Goal: Book appointment/travel/reservation

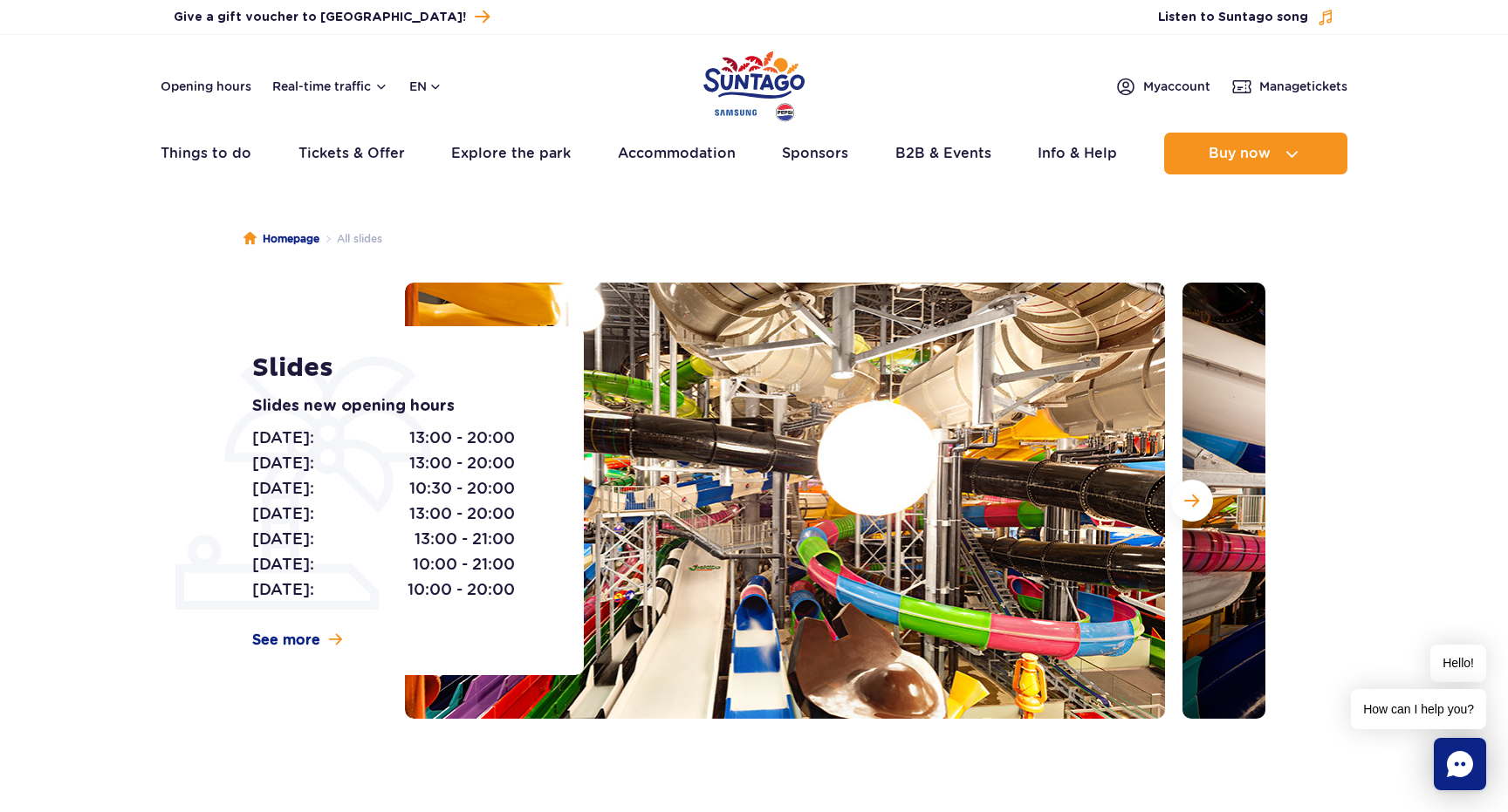
click at [438, 99] on header "Opening hours Real-time traffic en PL EN UA My account Manage tickets Real-time…" at bounding box center [754, 109] width 1508 height 149
click at [439, 88] on button "en" at bounding box center [426, 86] width 33 height 17
click at [569, 198] on ul "Homepage All slides" at bounding box center [754, 239] width 1021 height 87
drag, startPoint x: 407, startPoint y: 514, endPoint x: 520, endPoint y: 514, distance: 113.0
click at [520, 514] on div "Monday: 13:00 - 20:00 Tuesday: 13:00 - 20:00 Wednesday: 10:30 - 20:00 Thursday:…" at bounding box center [398, 513] width 293 height 177
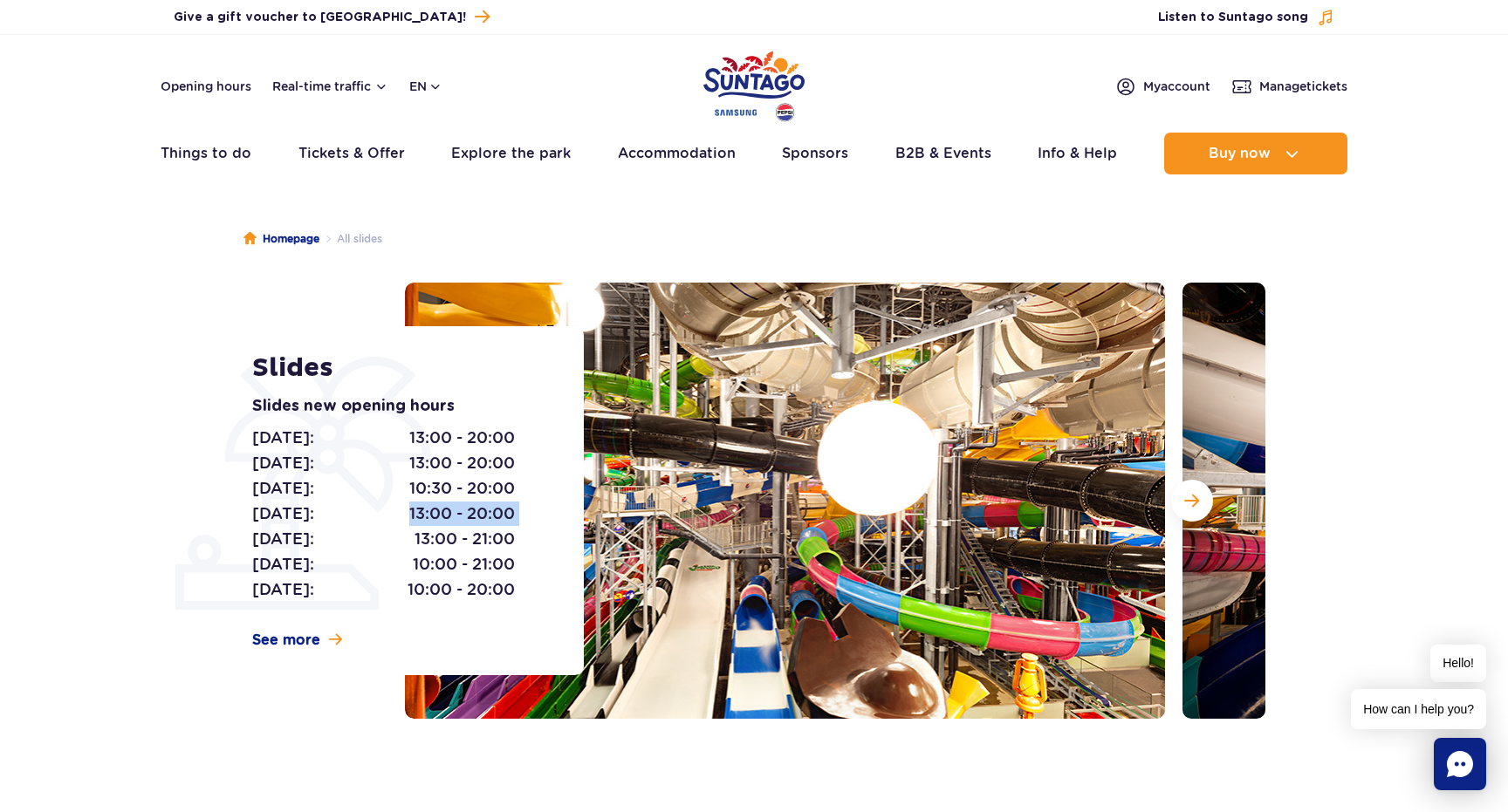
click at [520, 514] on div "Monday: 13:00 - 20:00 Tuesday: 13:00 - 20:00 Wednesday: 10:30 - 20:00 Thursday:…" at bounding box center [398, 513] width 293 height 177
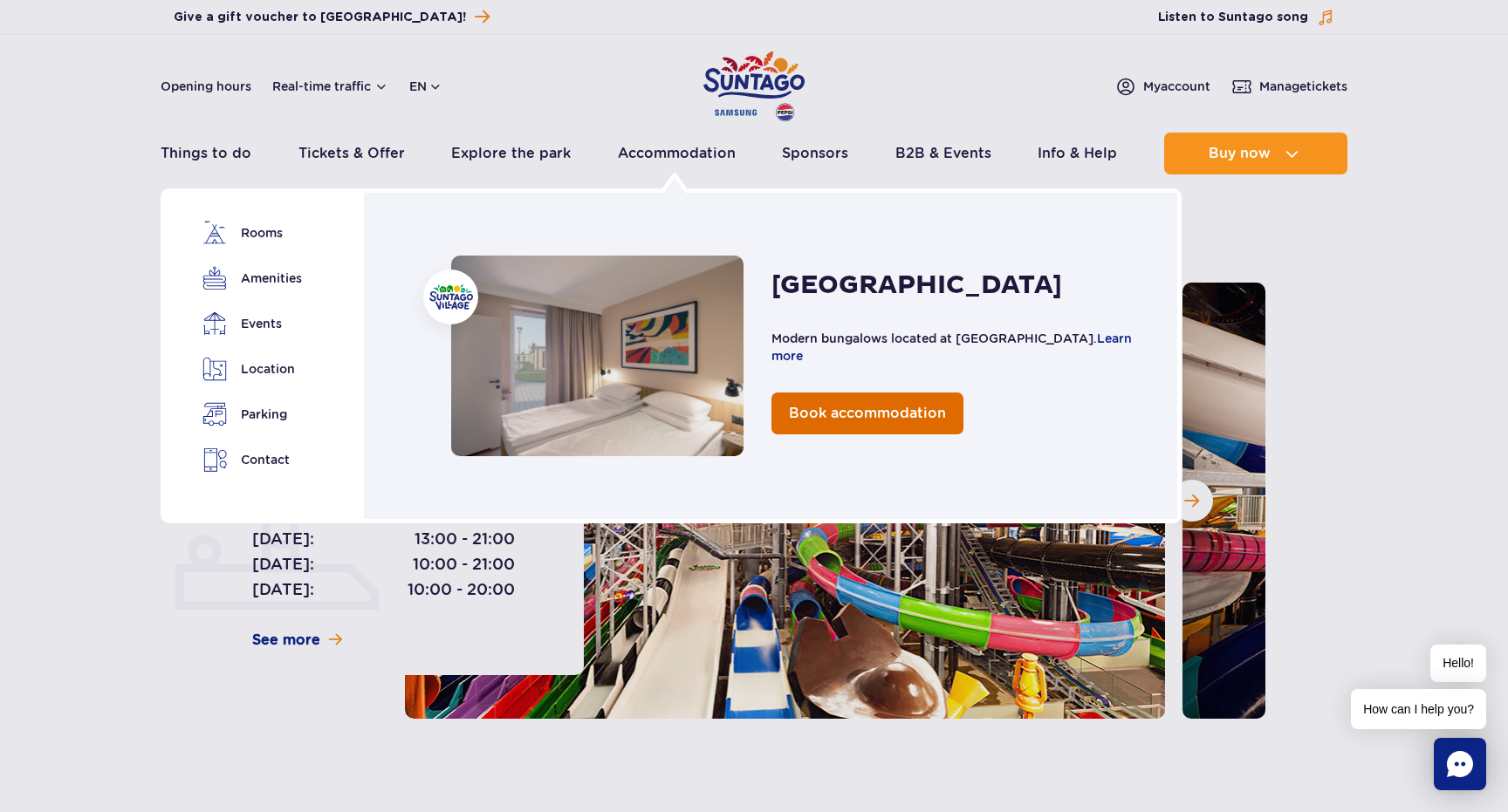
click at [823, 409] on span "Book accommodation" at bounding box center [867, 412] width 157 height 17
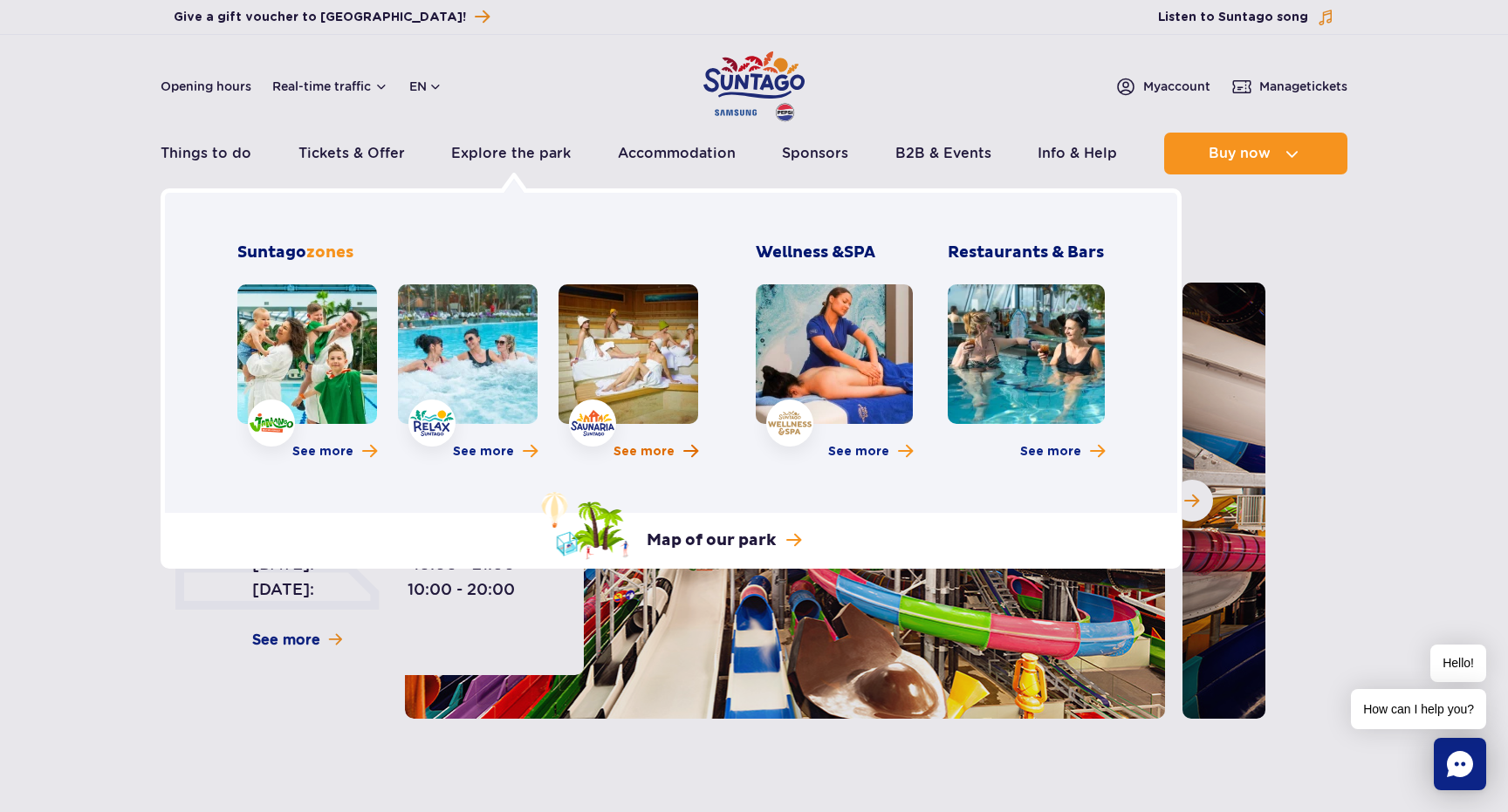
click at [632, 452] on span "See more" at bounding box center [644, 451] width 61 height 17
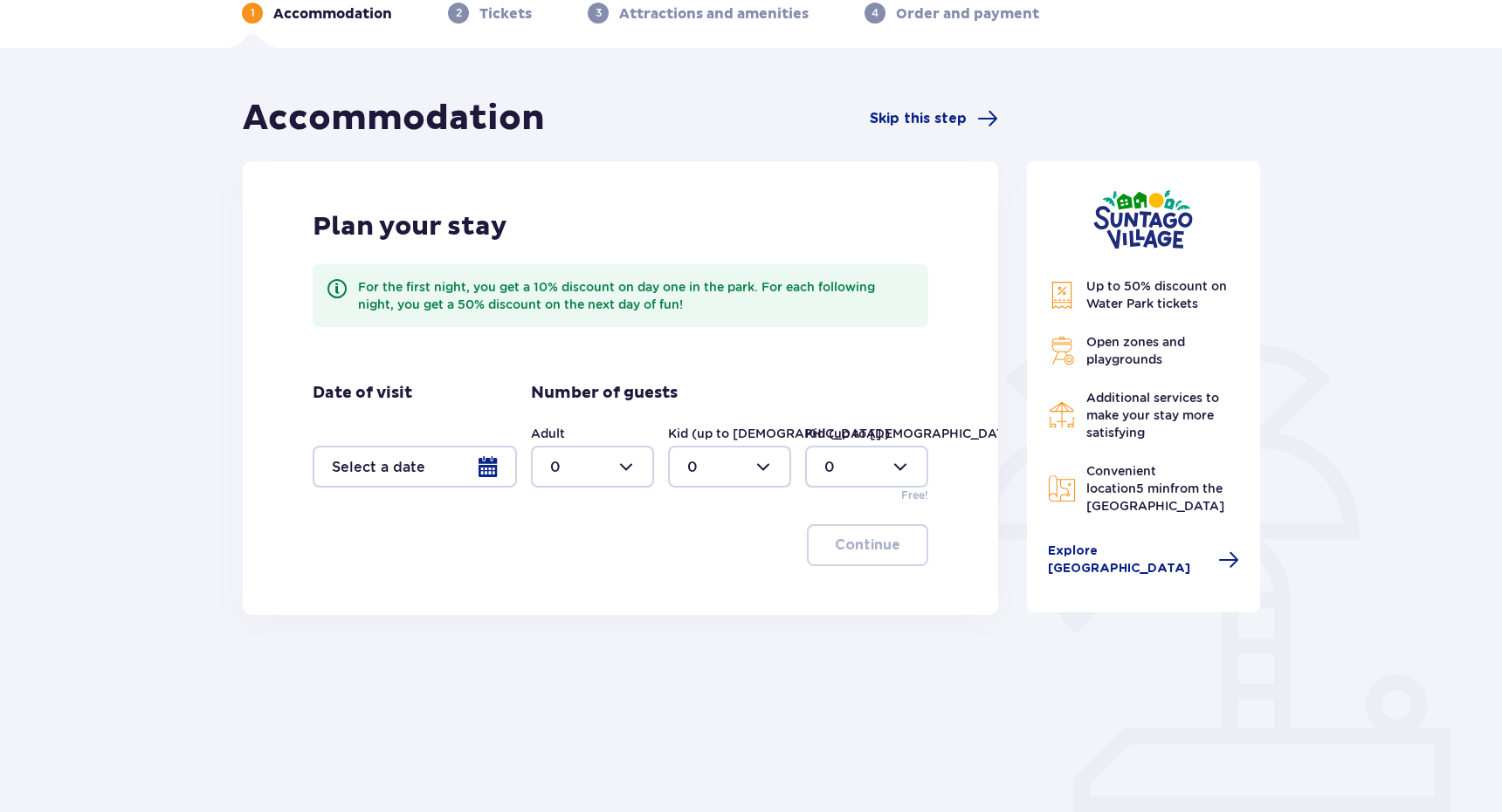
scroll to position [143, 0]
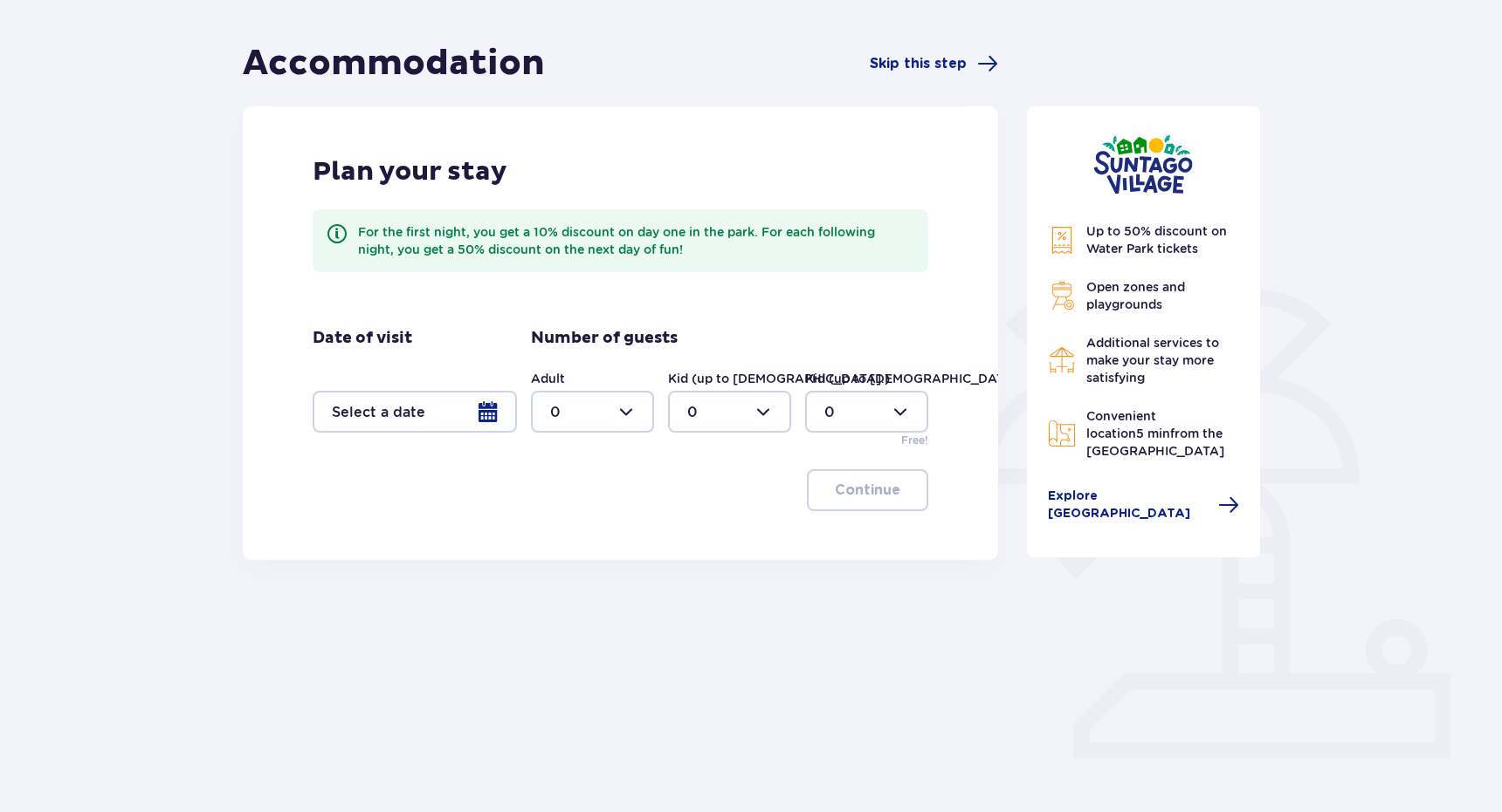
click at [433, 420] on div at bounding box center [415, 411] width 204 height 42
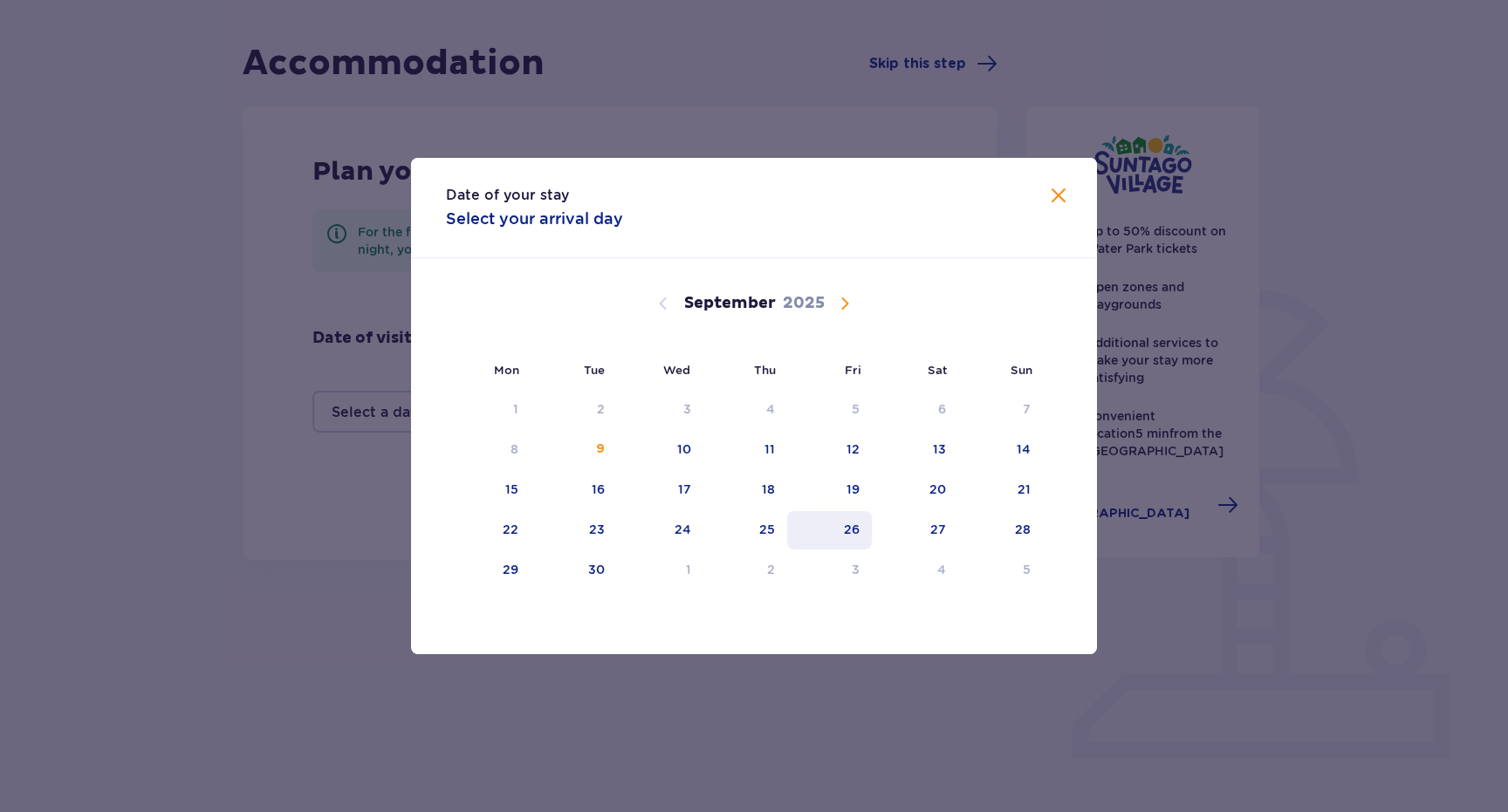
click at [832, 529] on div "26" at bounding box center [829, 530] width 85 height 38
click at [925, 525] on div "27" at bounding box center [915, 530] width 86 height 38
type input "26.09.25 - 27.09.25"
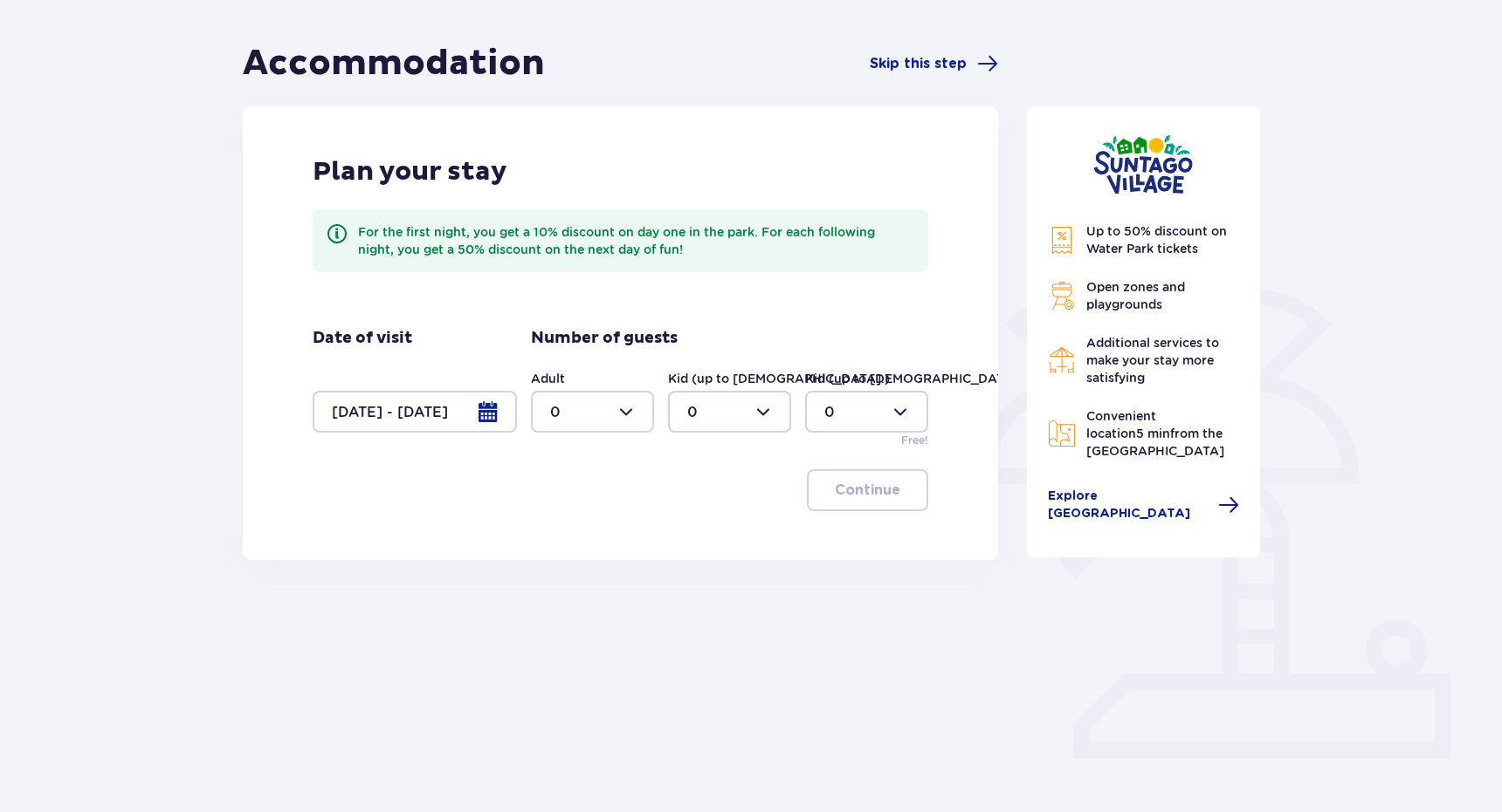
click at [620, 420] on div at bounding box center [592, 411] width 123 height 42
click at [594, 535] on div "2" at bounding box center [592, 537] width 85 height 19
type input "2"
click at [834, 487] on p "Continue" at bounding box center [867, 489] width 66 height 19
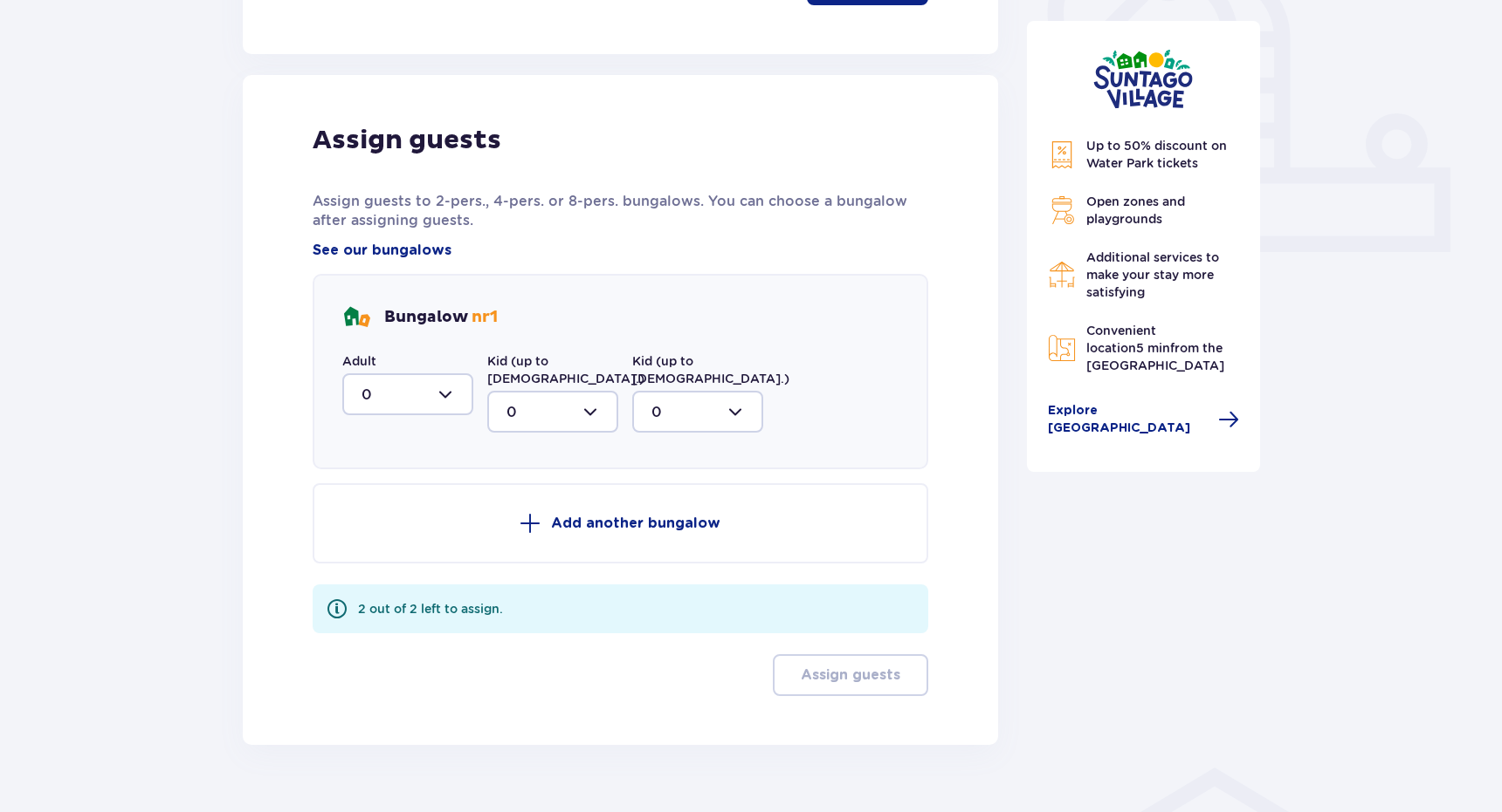
scroll to position [669, 0]
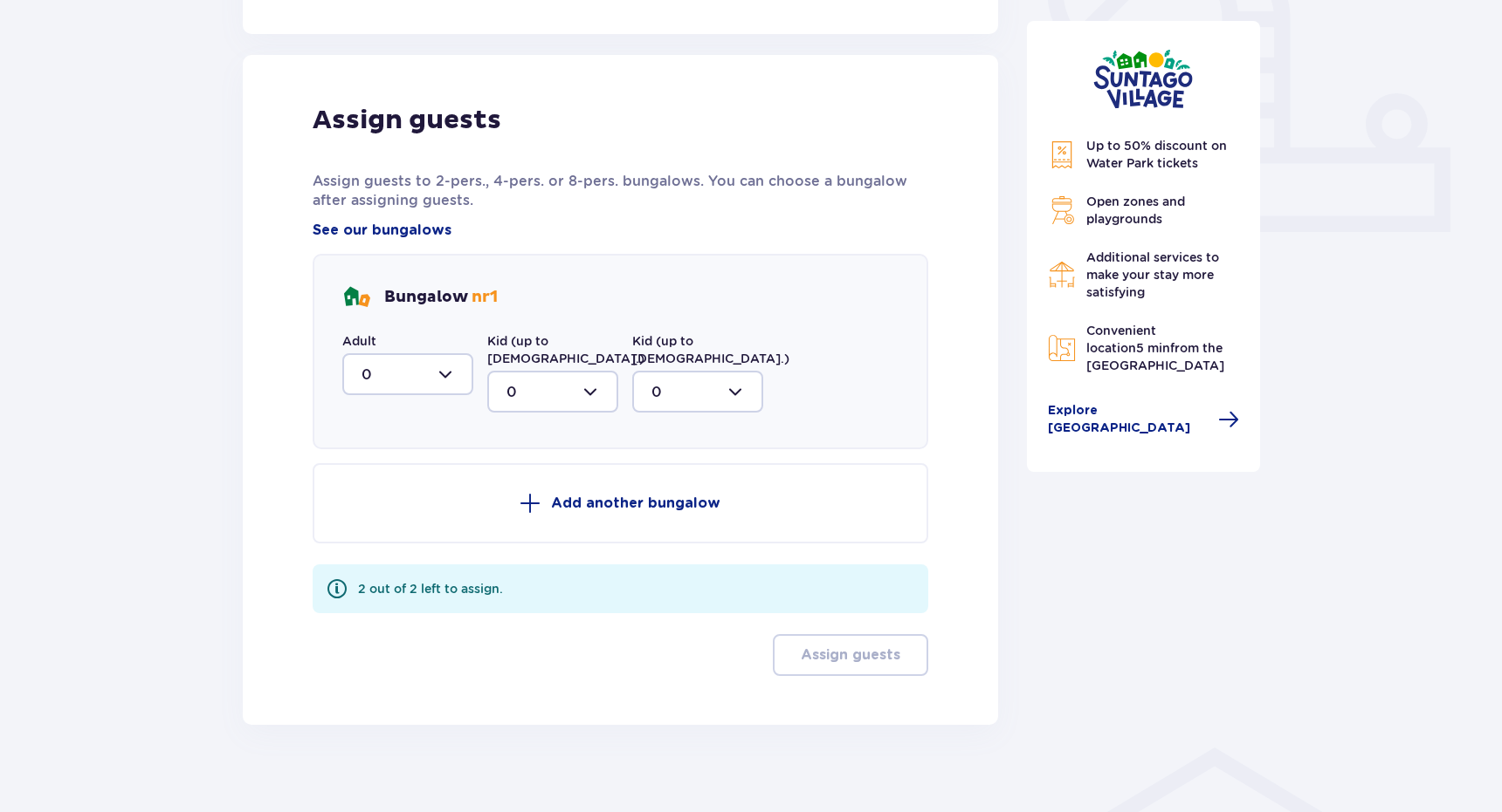
click at [437, 371] on div at bounding box center [407, 375] width 131 height 42
click at [418, 498] on div "2" at bounding box center [408, 500] width 93 height 19
type input "2"
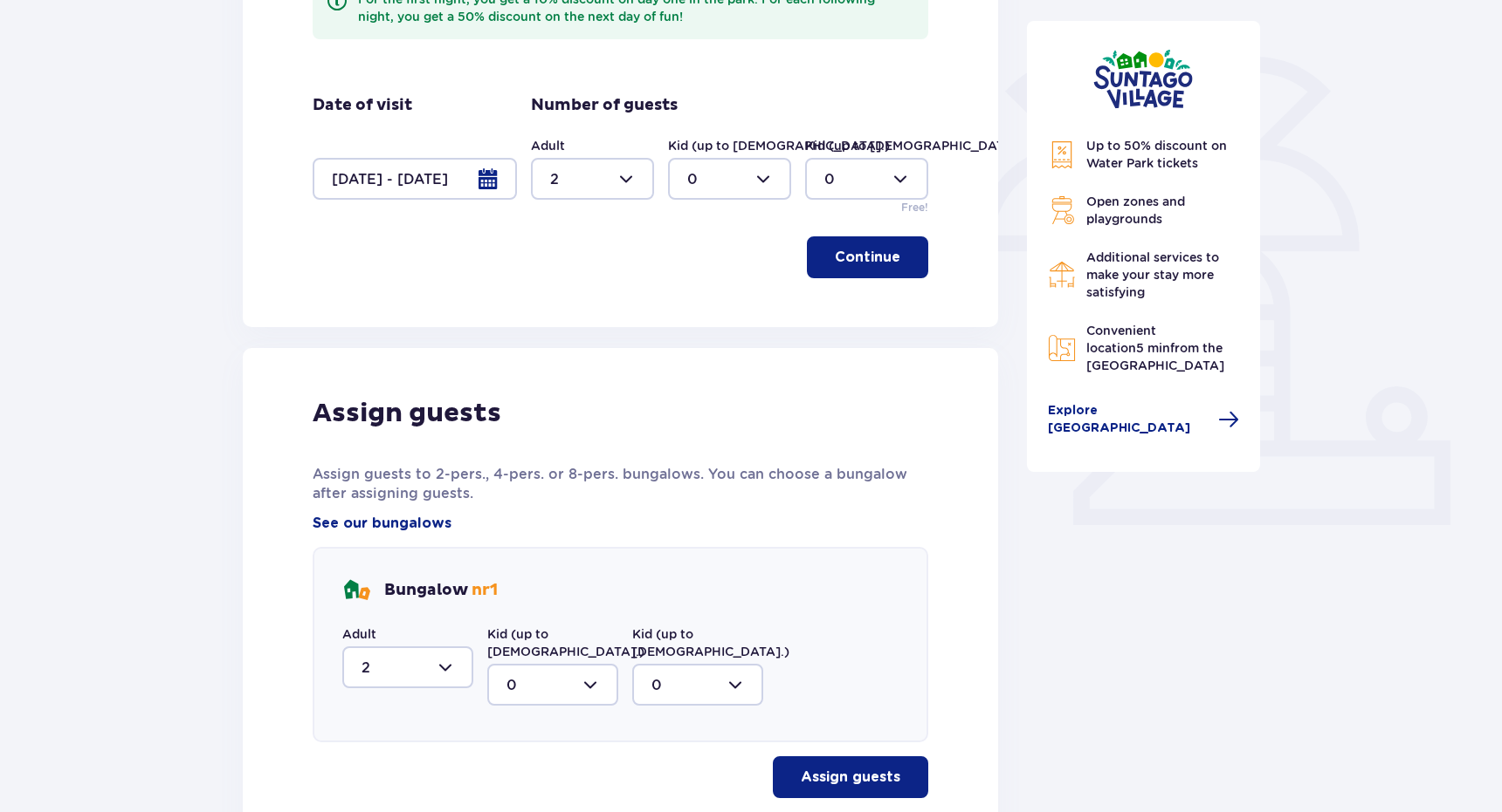
scroll to position [498, 0]
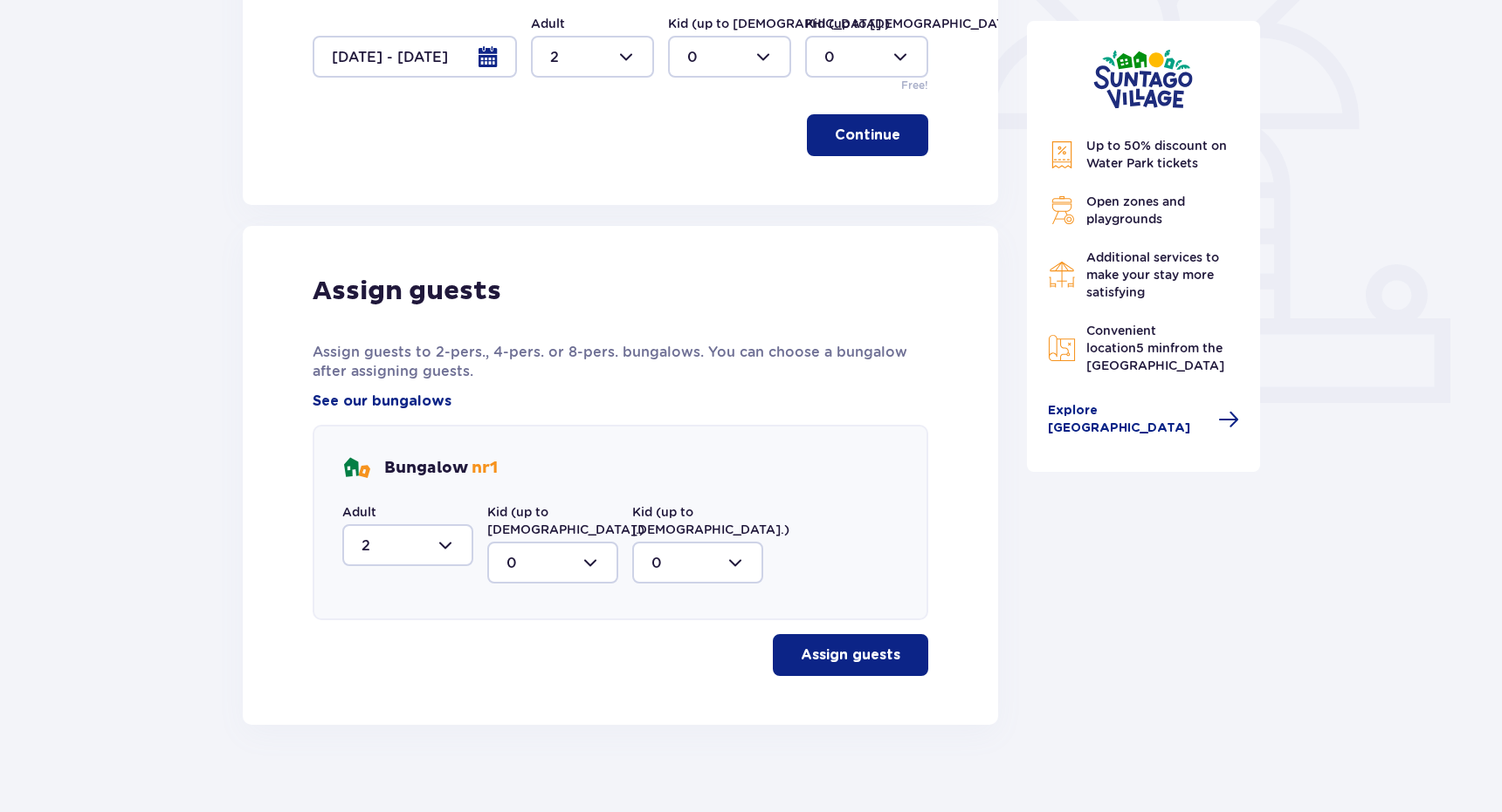
click at [852, 645] on p "Assign guests" at bounding box center [850, 654] width 100 height 19
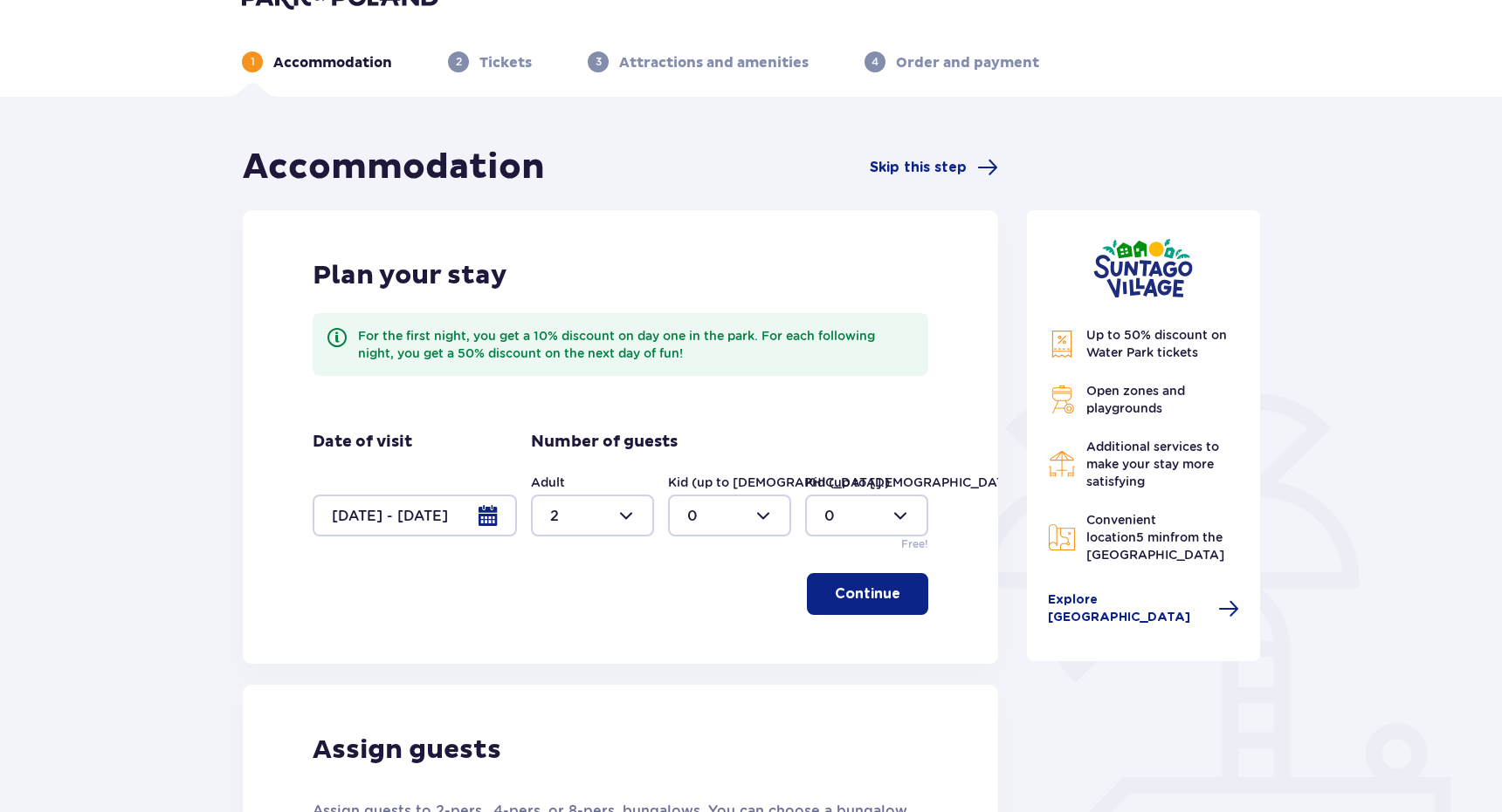
scroll to position [0, 0]
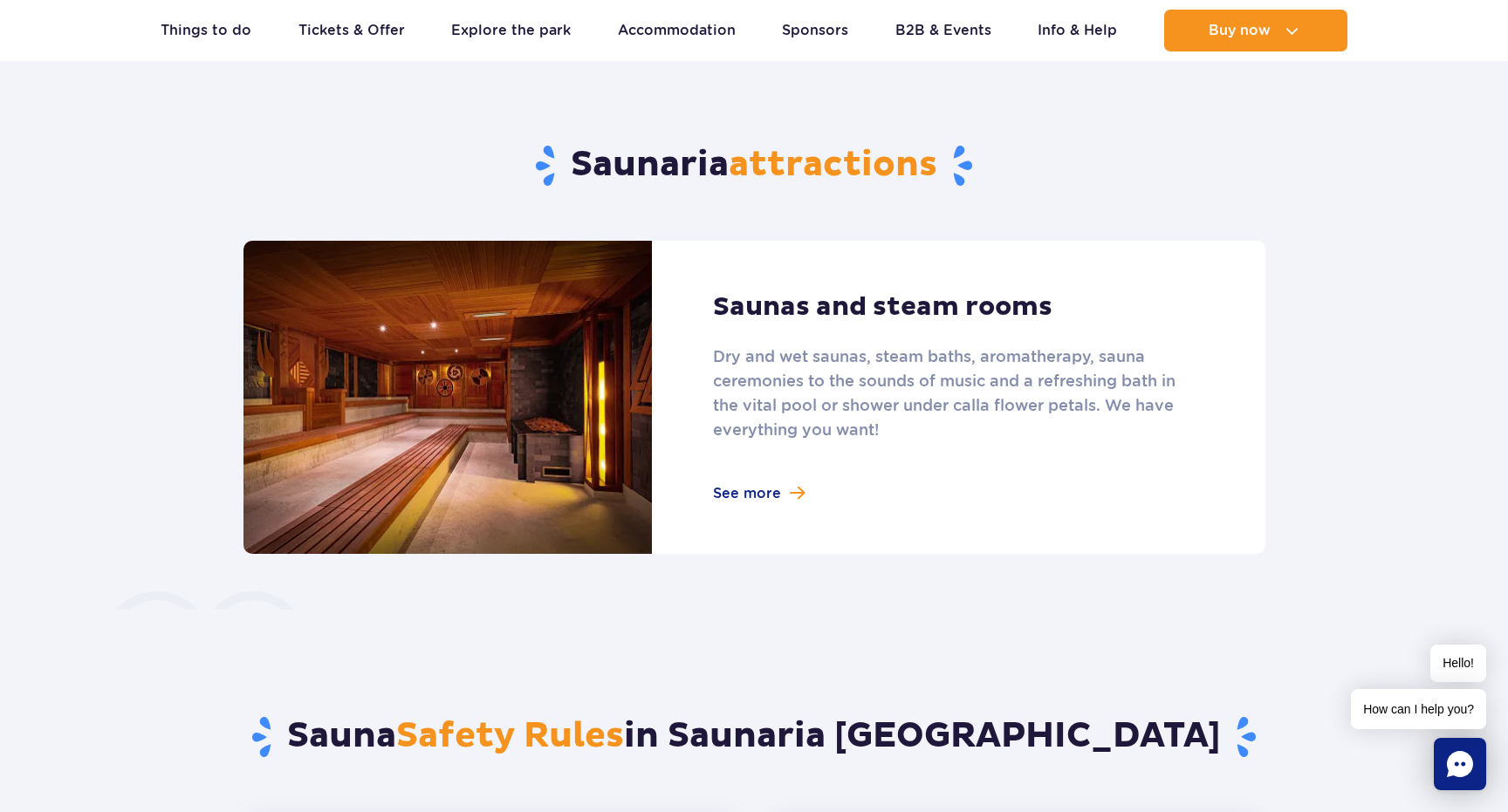
scroll to position [1038, 0]
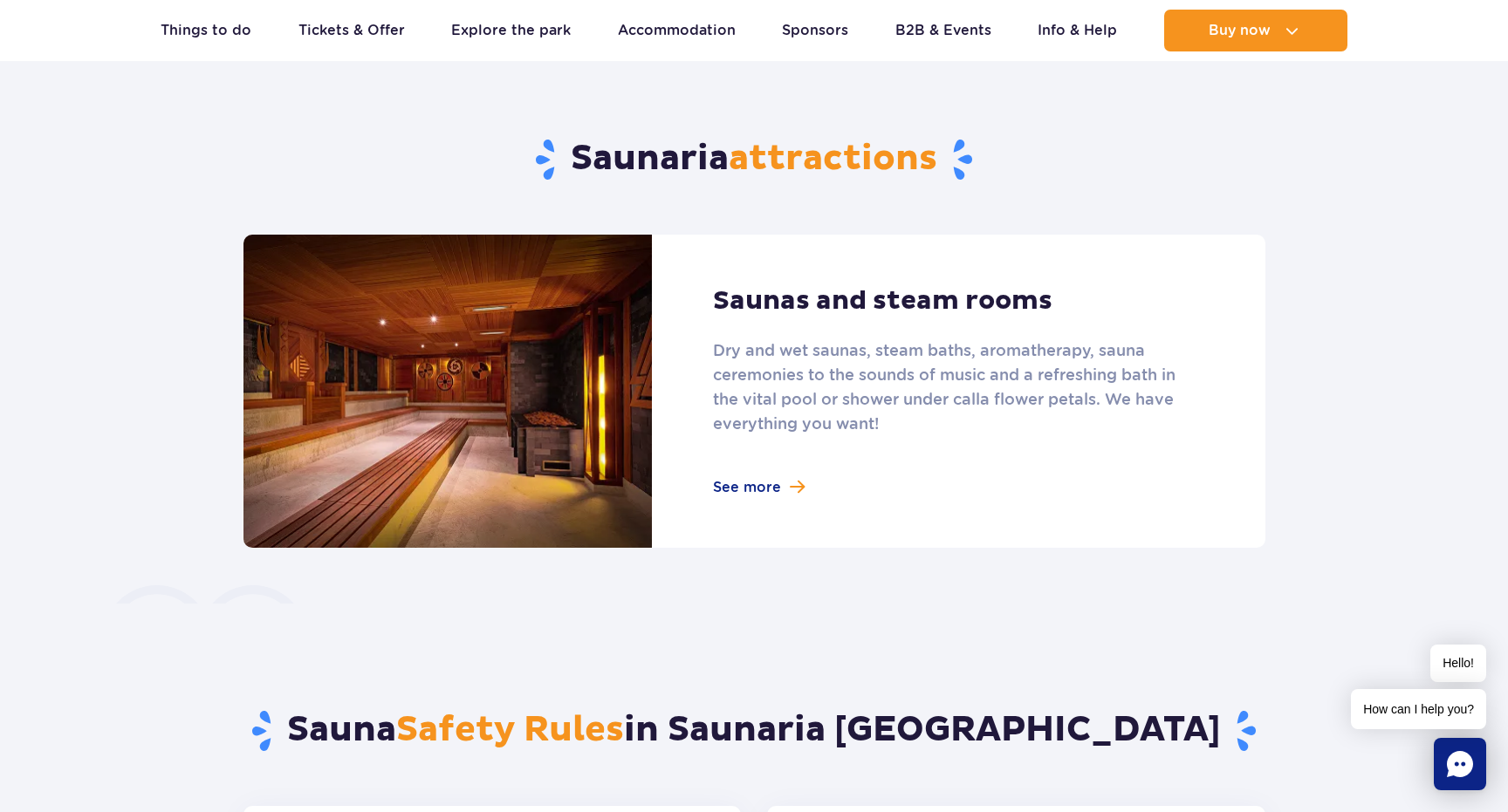
click at [745, 488] on link at bounding box center [754, 392] width 1022 height 314
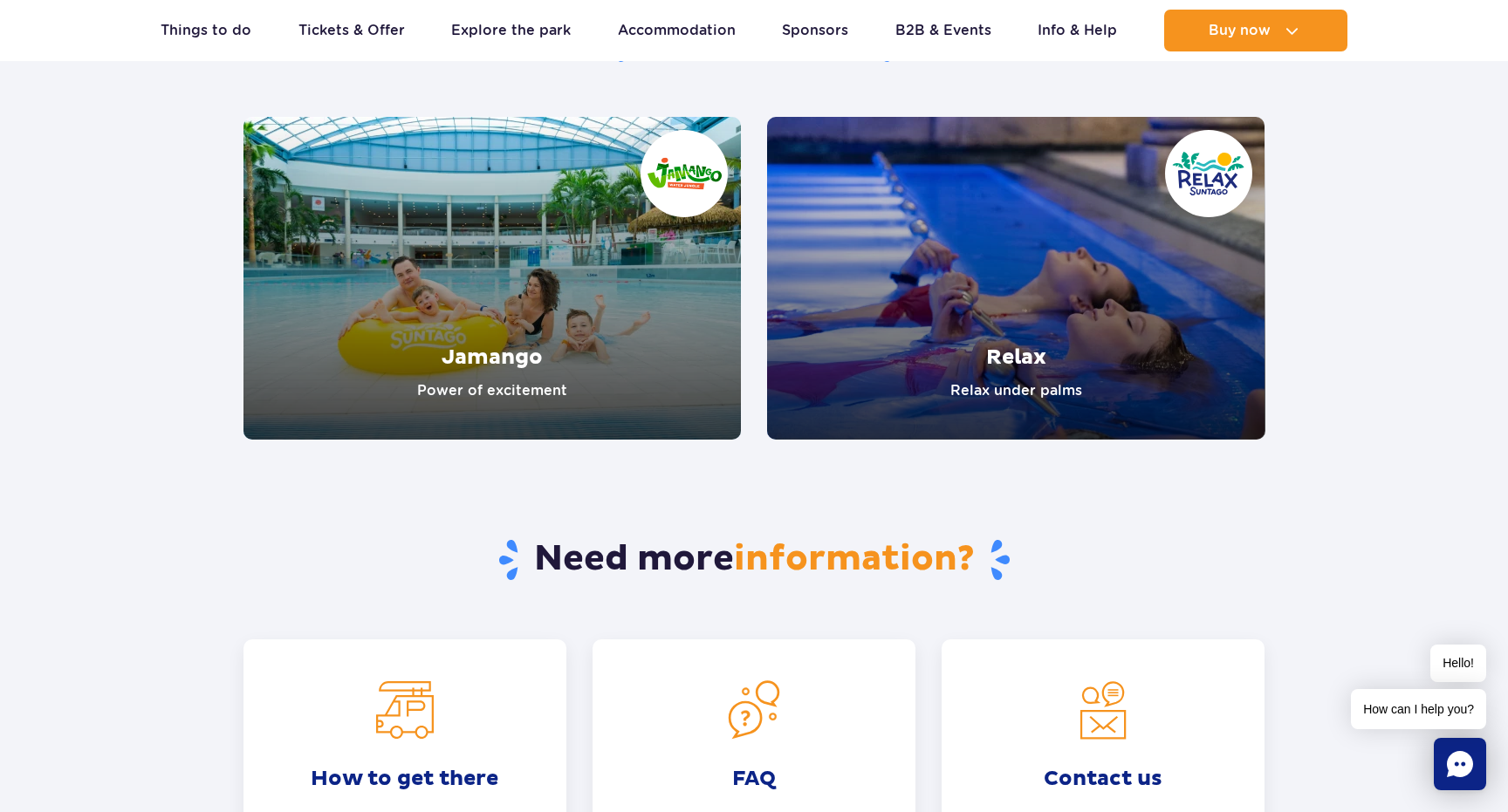
scroll to position [3094, 0]
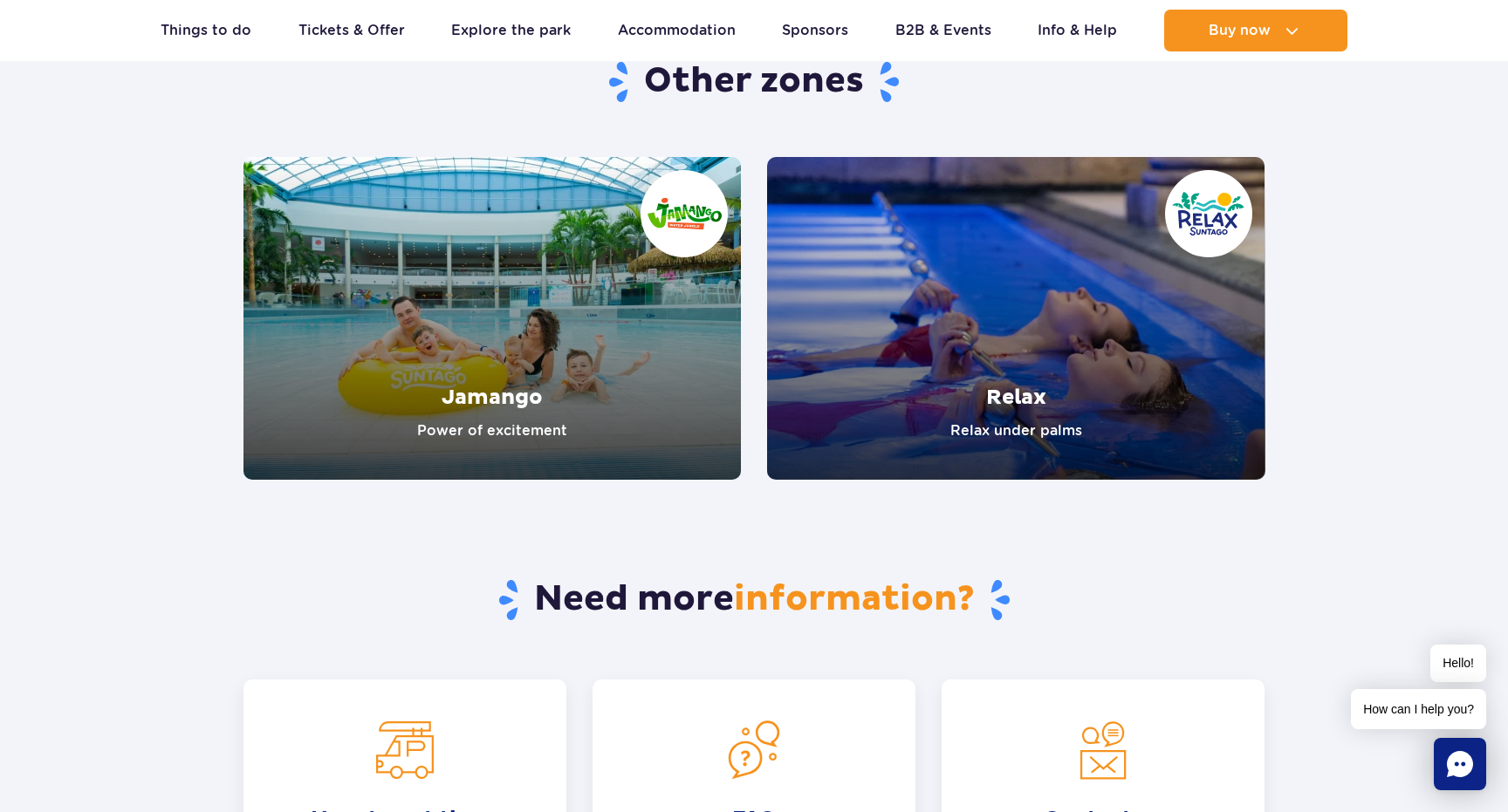
click at [643, 343] on link "Jamango" at bounding box center [493, 318] width 499 height 323
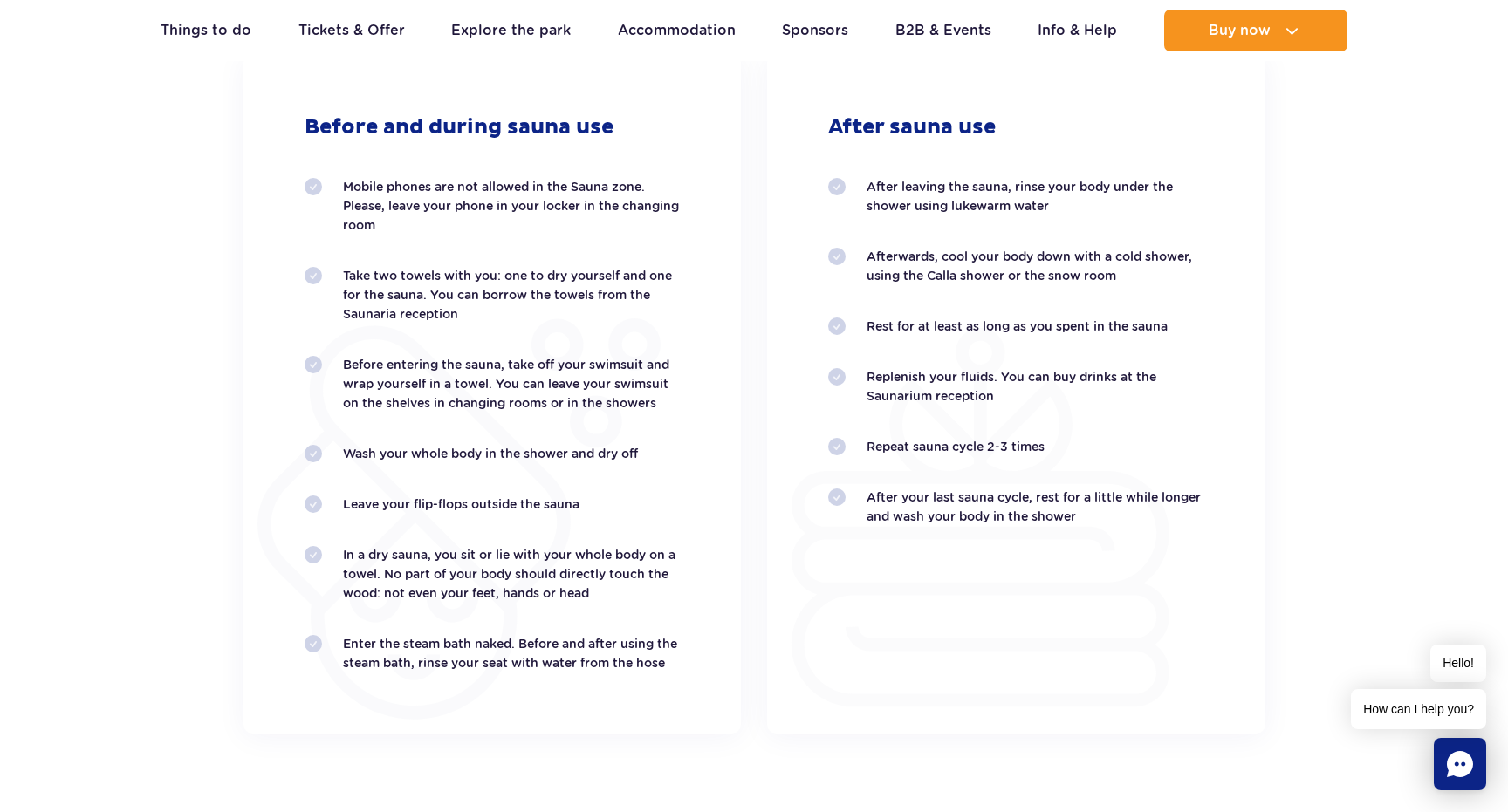
scroll to position [3111, 0]
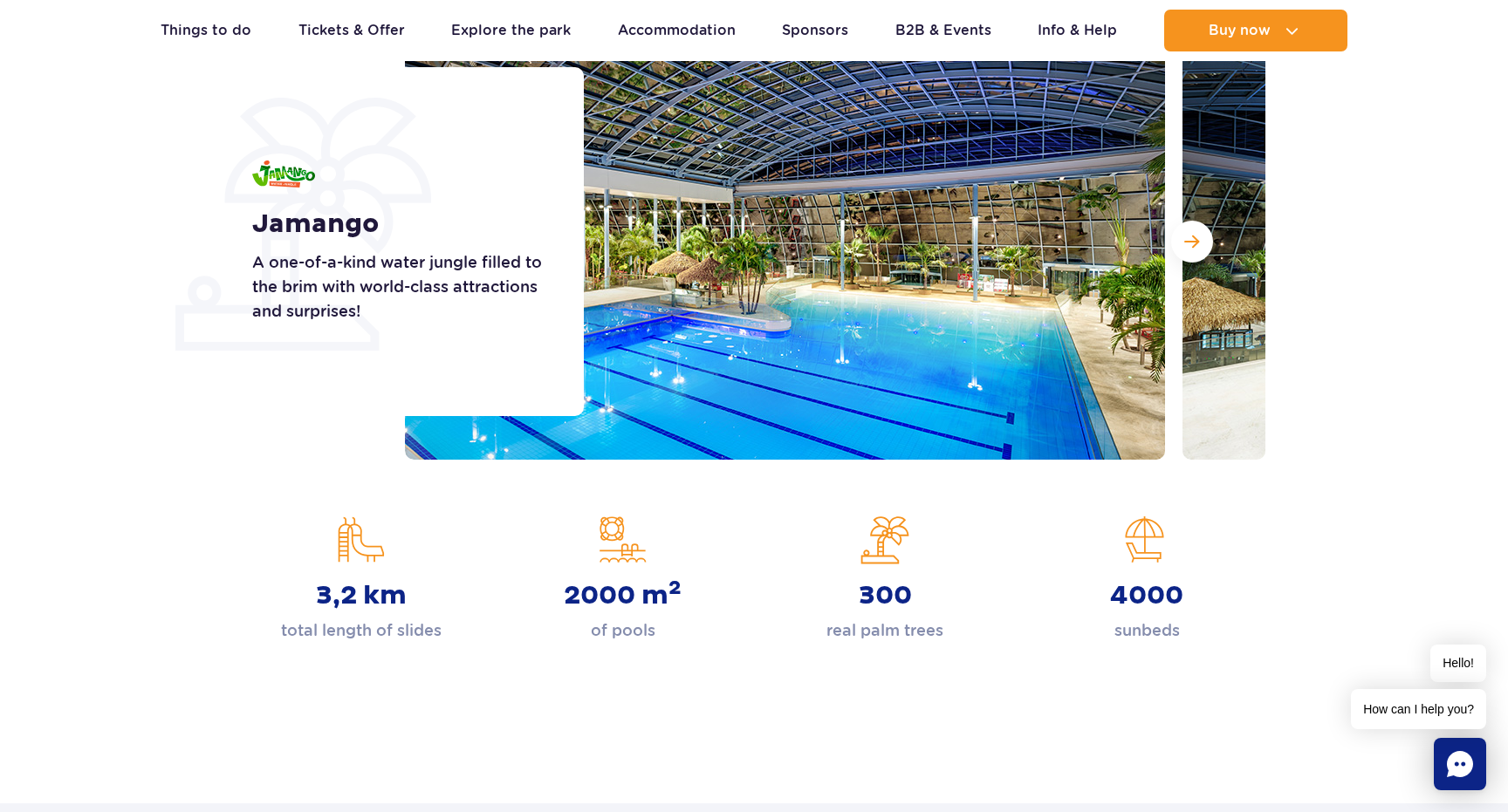
scroll to position [266, 0]
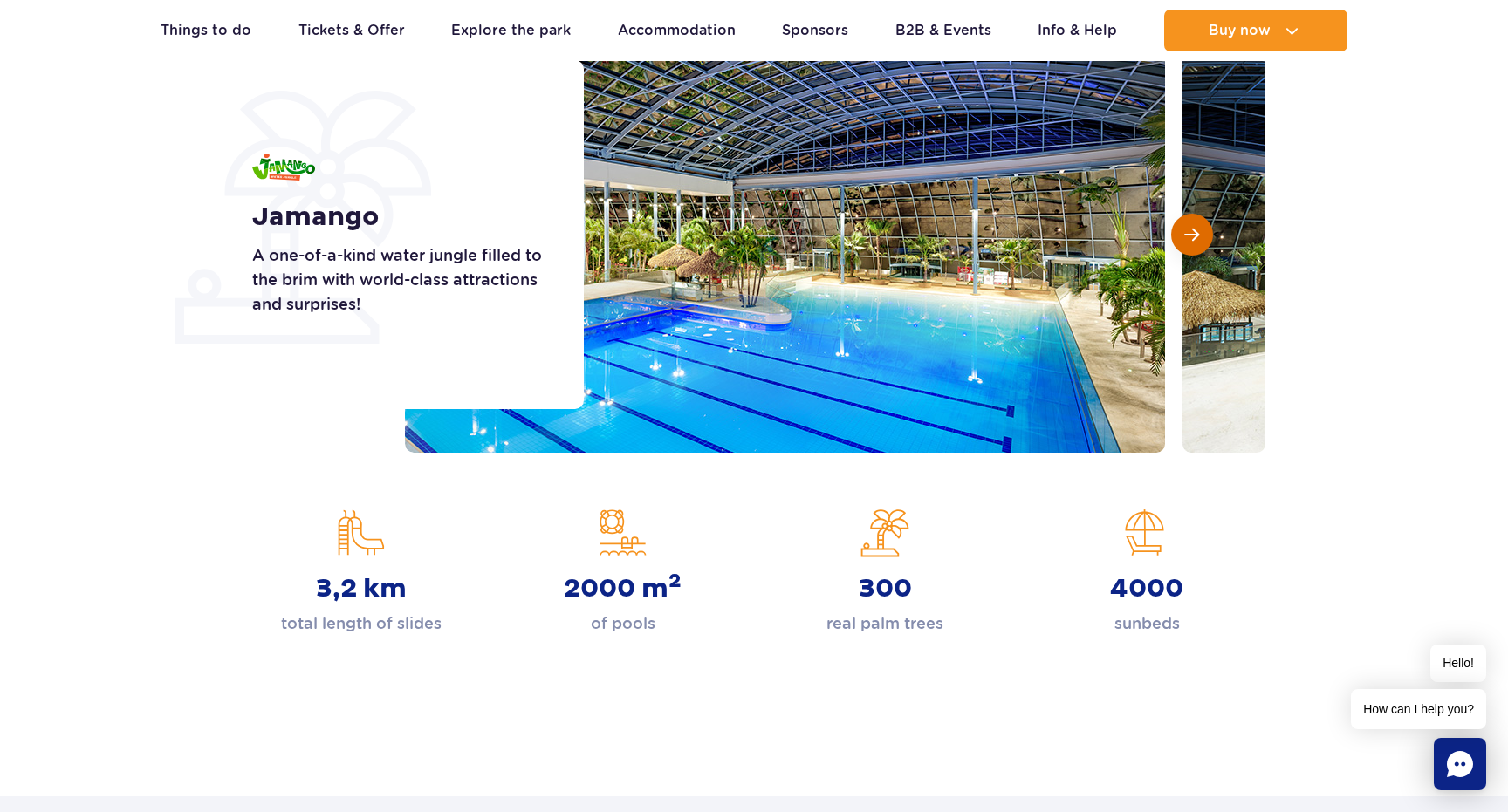
click at [1197, 235] on span "Next slide" at bounding box center [1191, 235] width 15 height 16
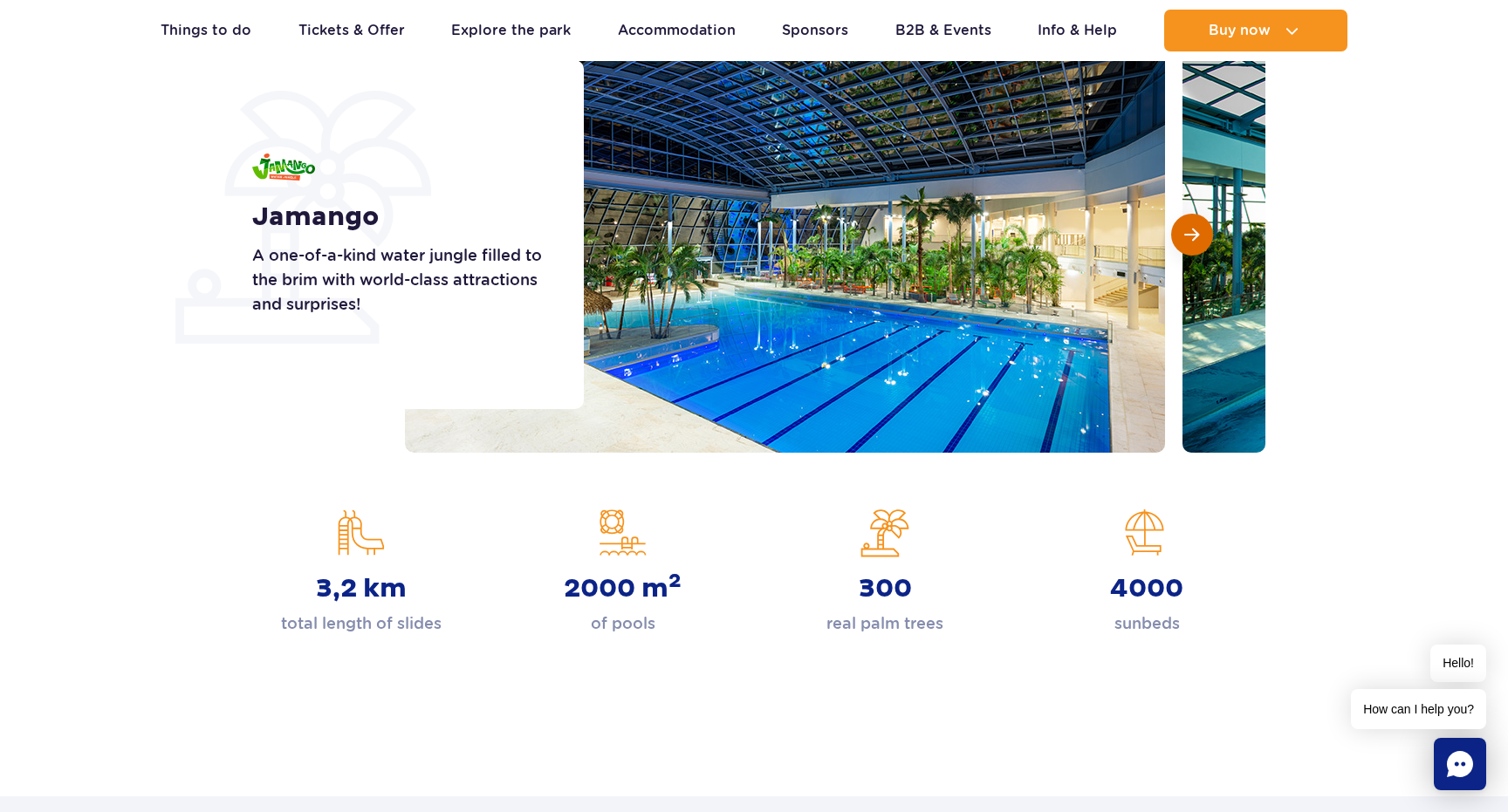
click at [1197, 235] on span "Next slide" at bounding box center [1191, 235] width 15 height 16
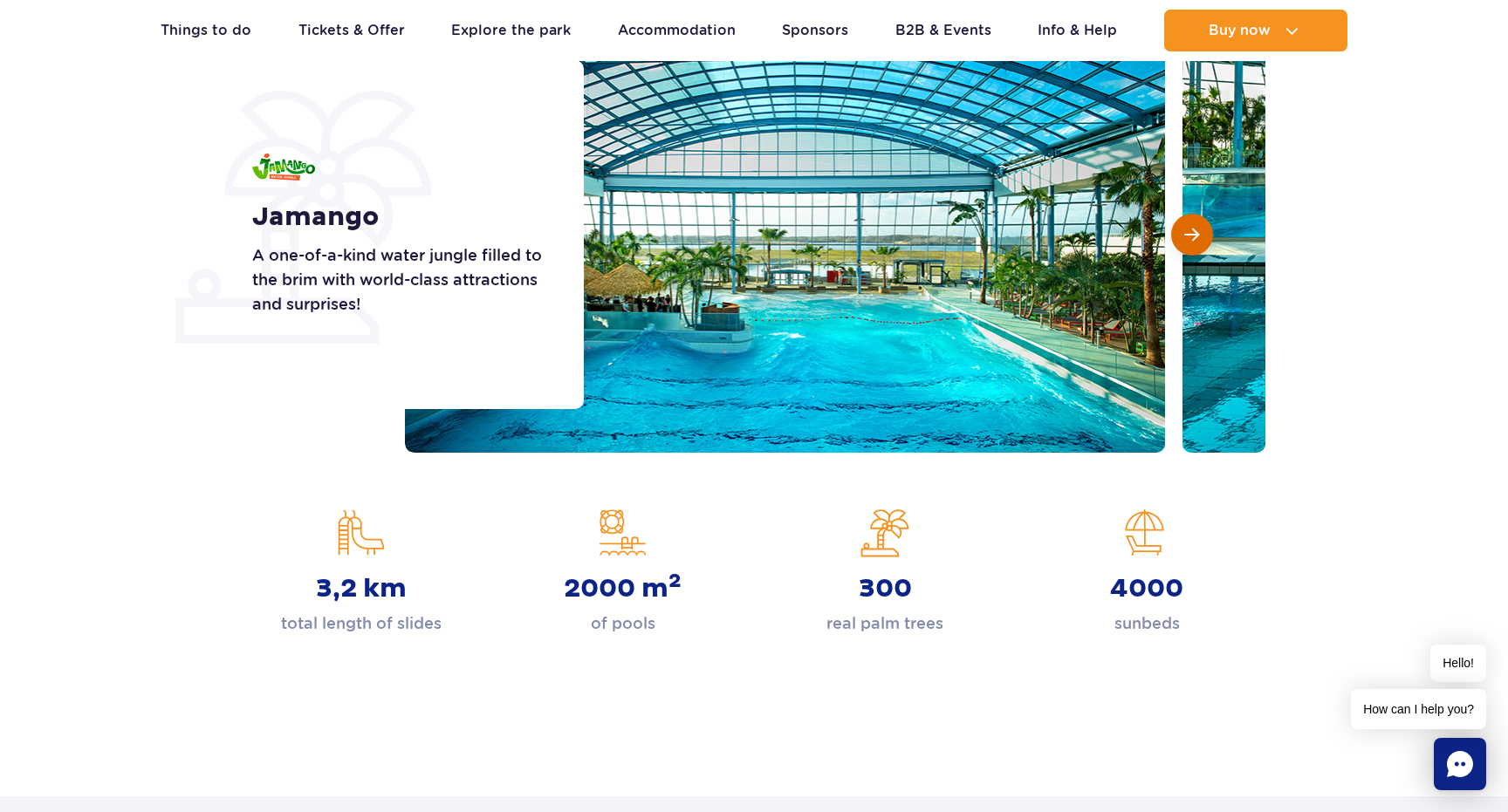
click at [1197, 235] on span "Next slide" at bounding box center [1191, 235] width 15 height 16
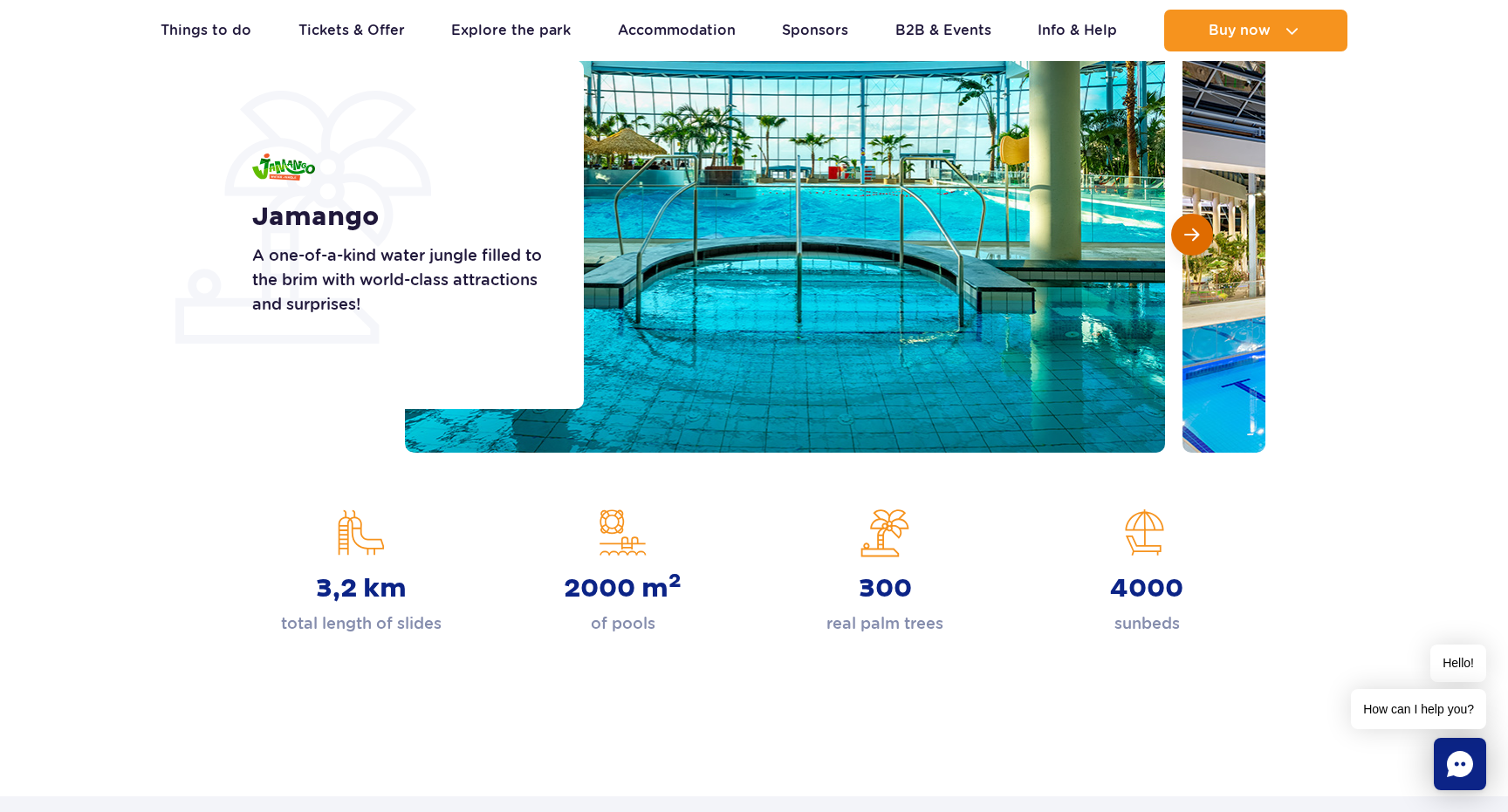
click at [1197, 234] on span "Next slide" at bounding box center [1191, 235] width 15 height 16
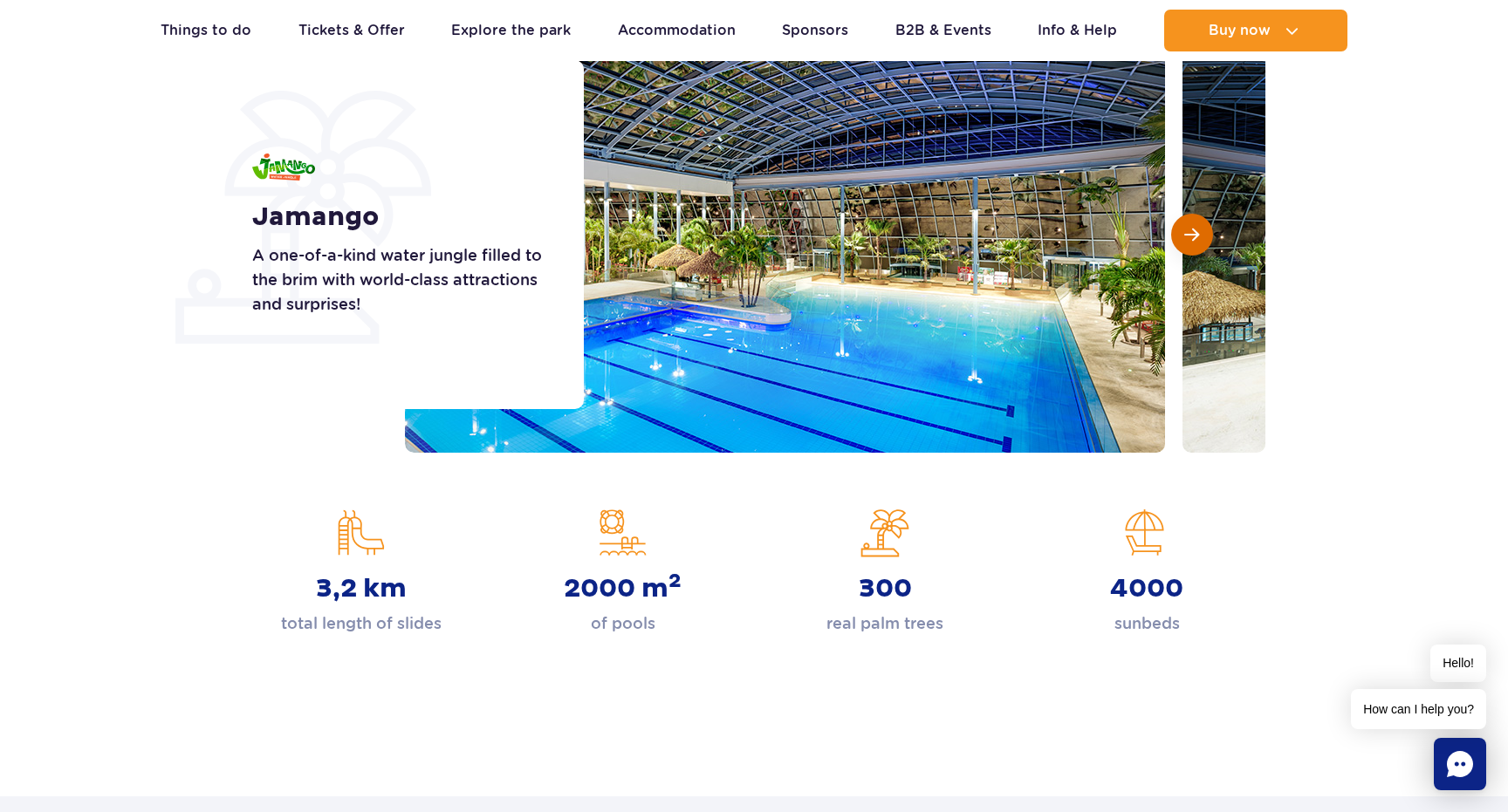
click at [1197, 234] on span "Next slide" at bounding box center [1191, 235] width 15 height 16
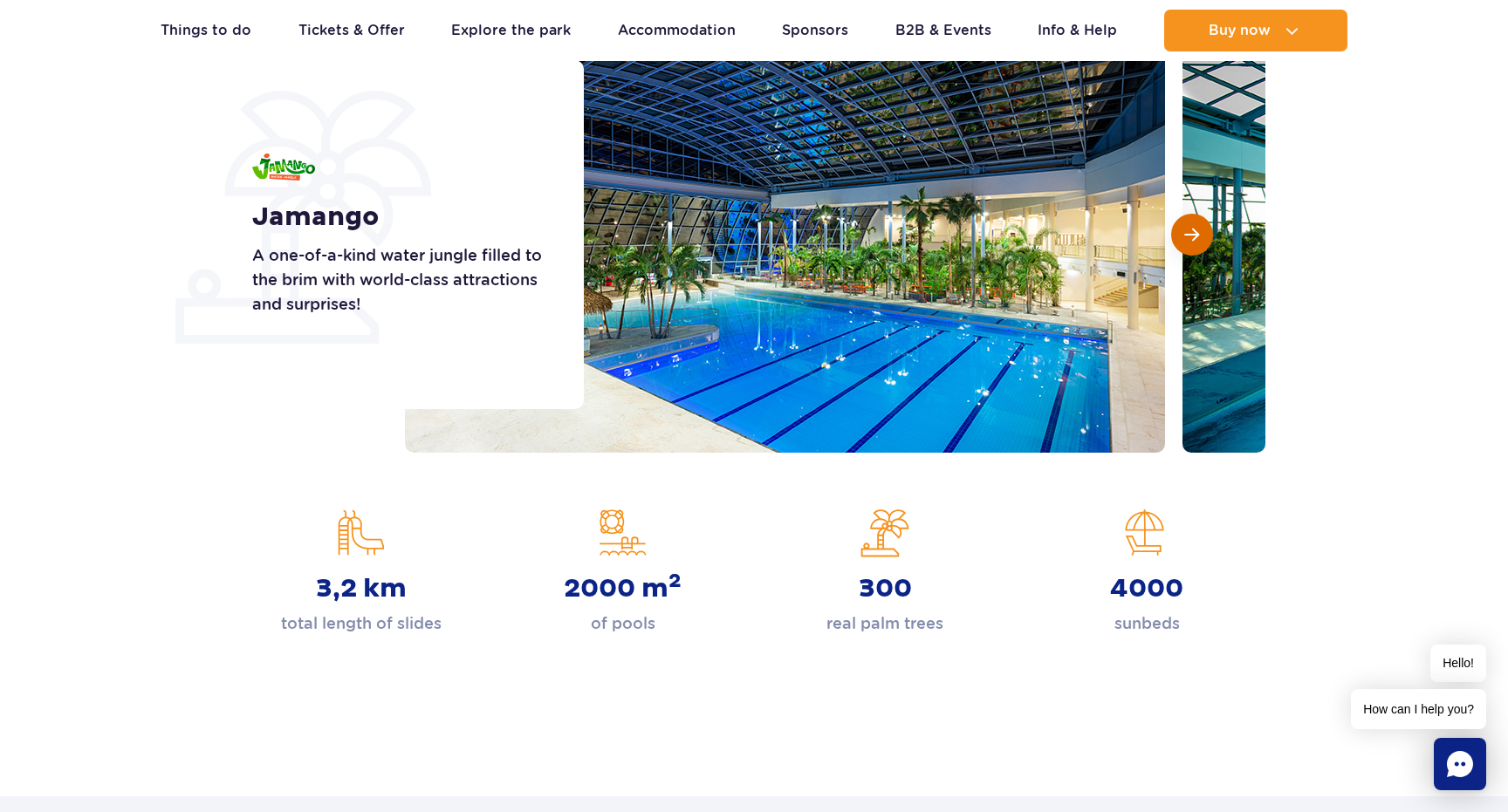
click at [1197, 234] on span "Next slide" at bounding box center [1191, 235] width 15 height 16
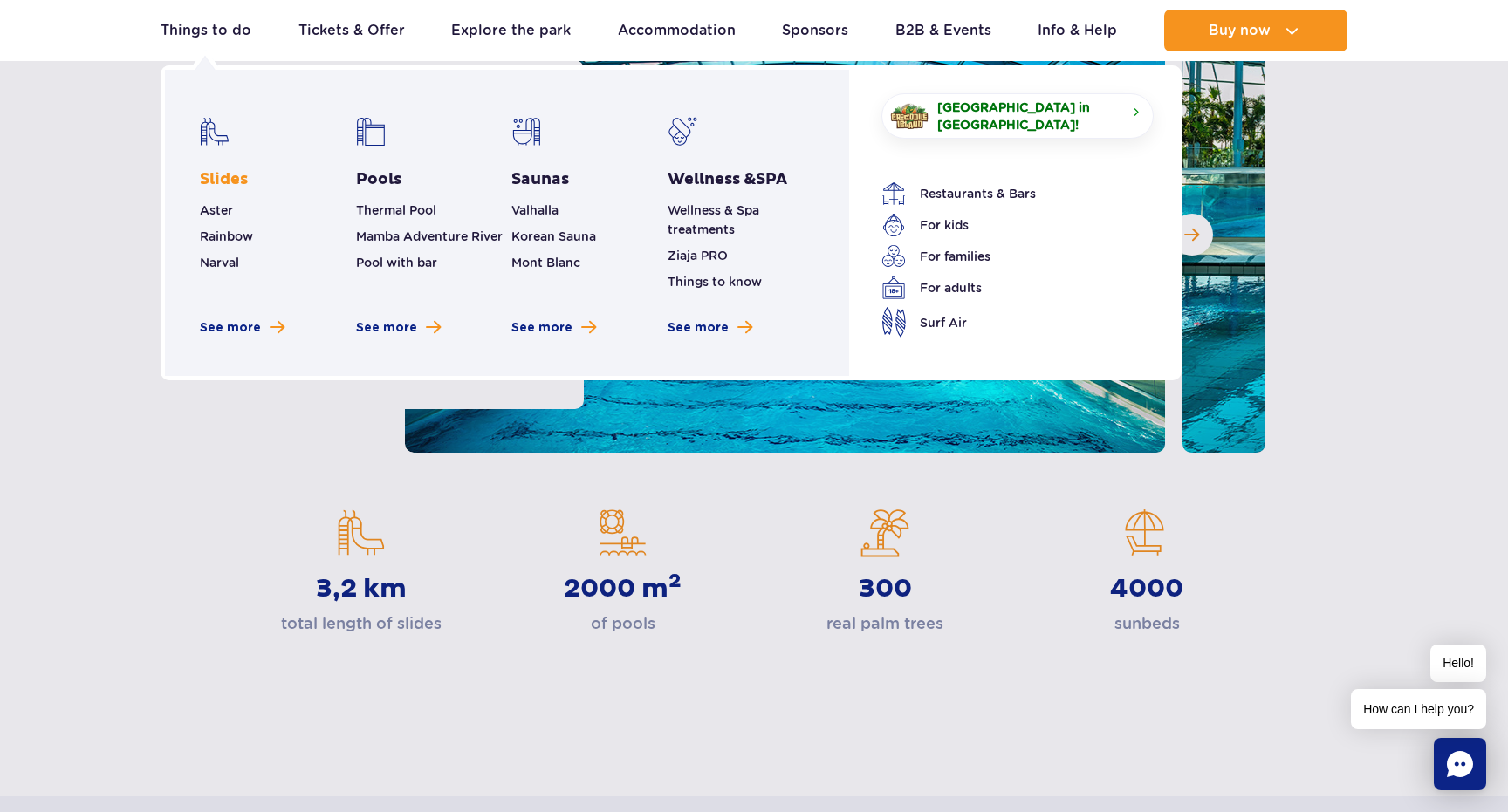
click at [218, 176] on link "Slides" at bounding box center [224, 179] width 48 height 21
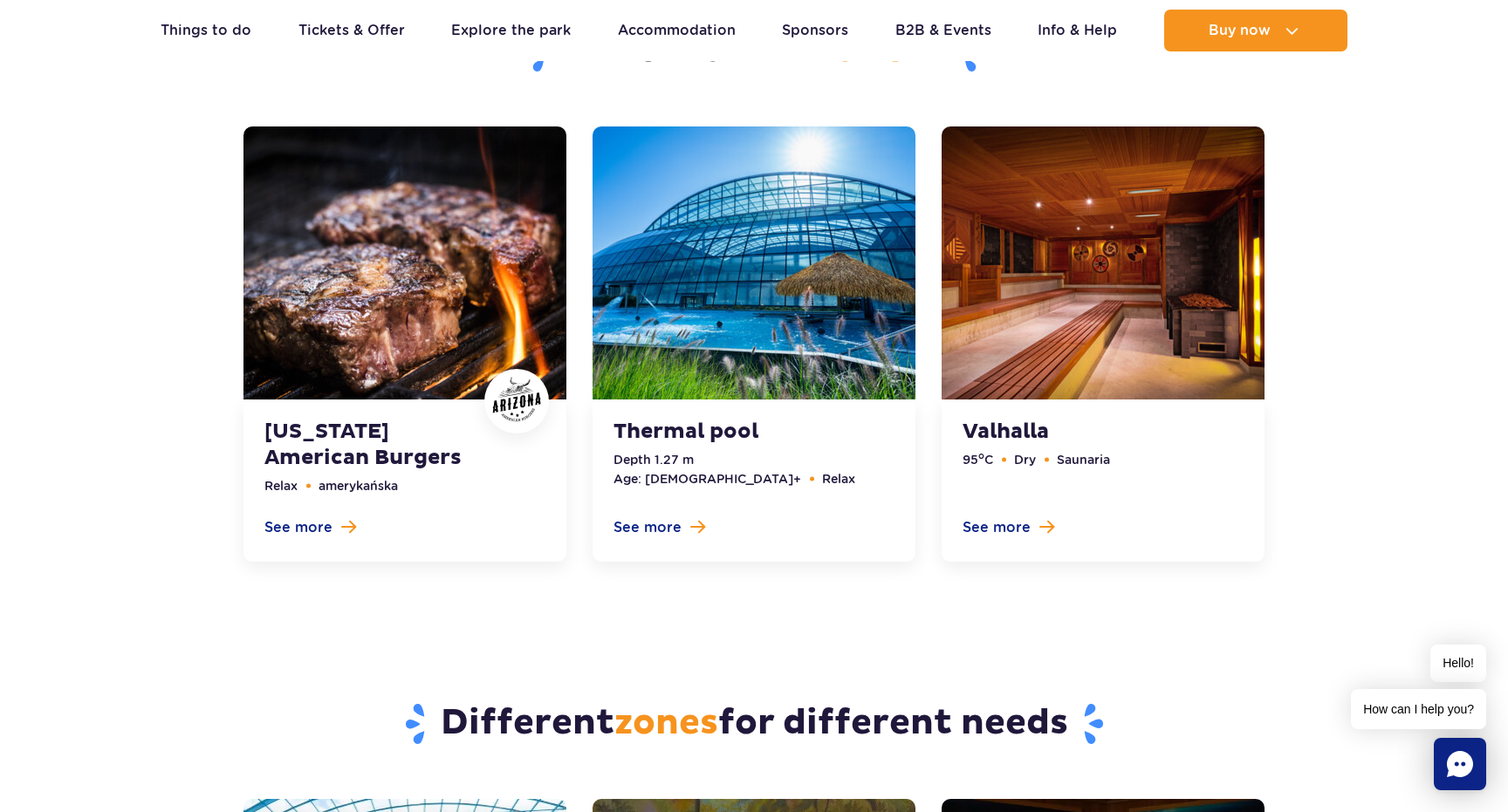
scroll to position [5425, 0]
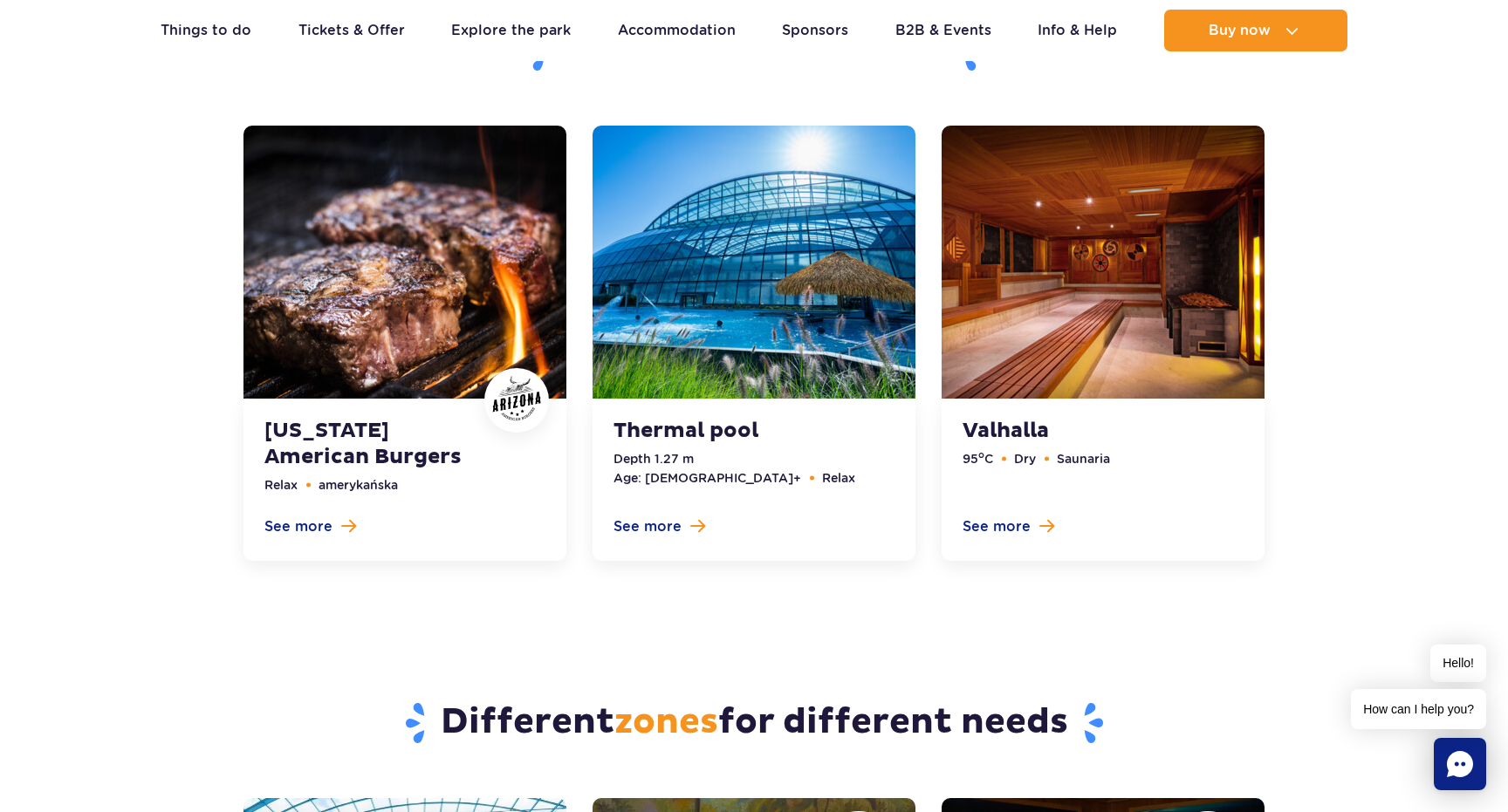
click at [720, 406] on link at bounding box center [754, 344] width 323 height 435
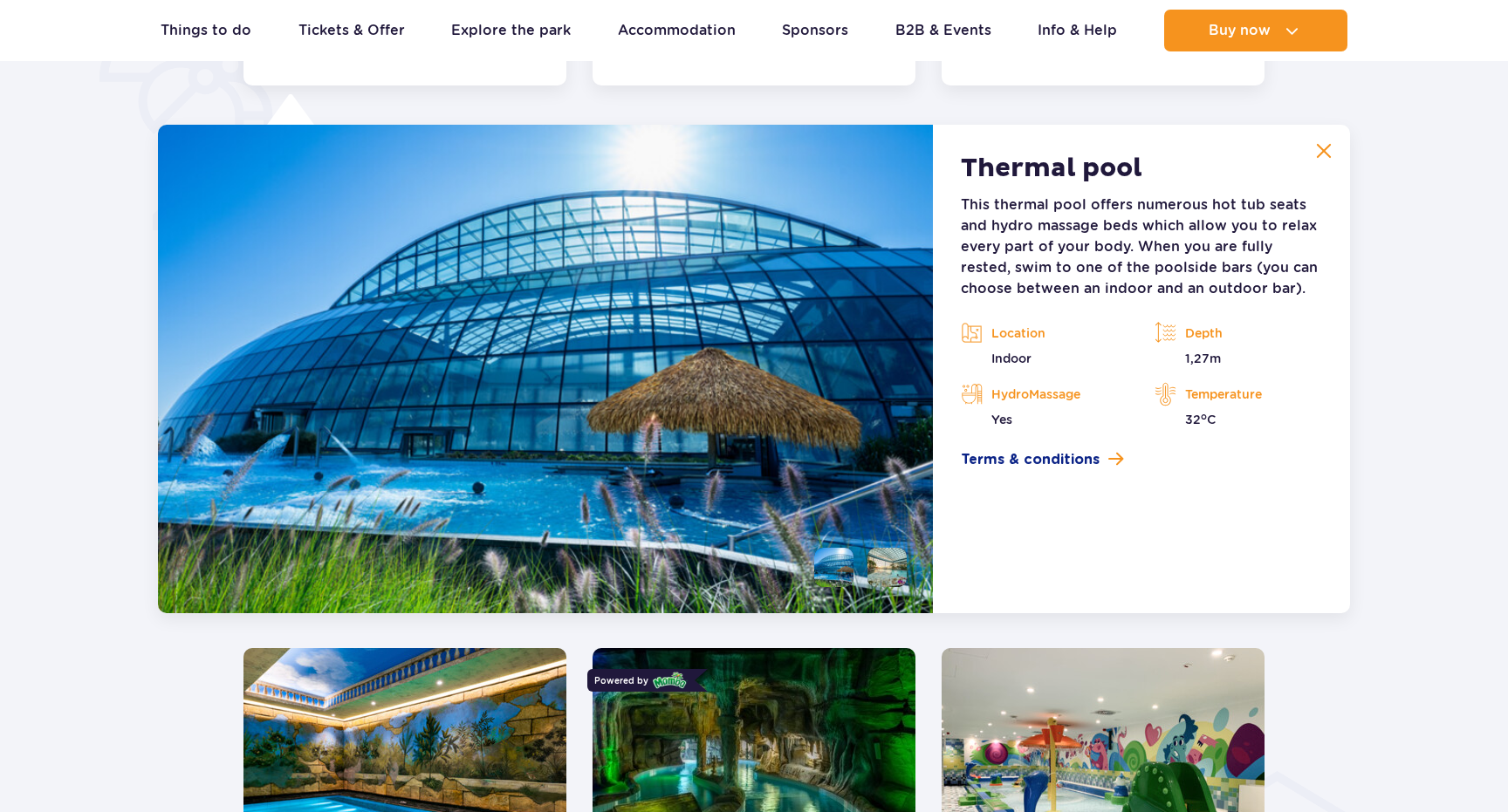
scroll to position [1461, 0]
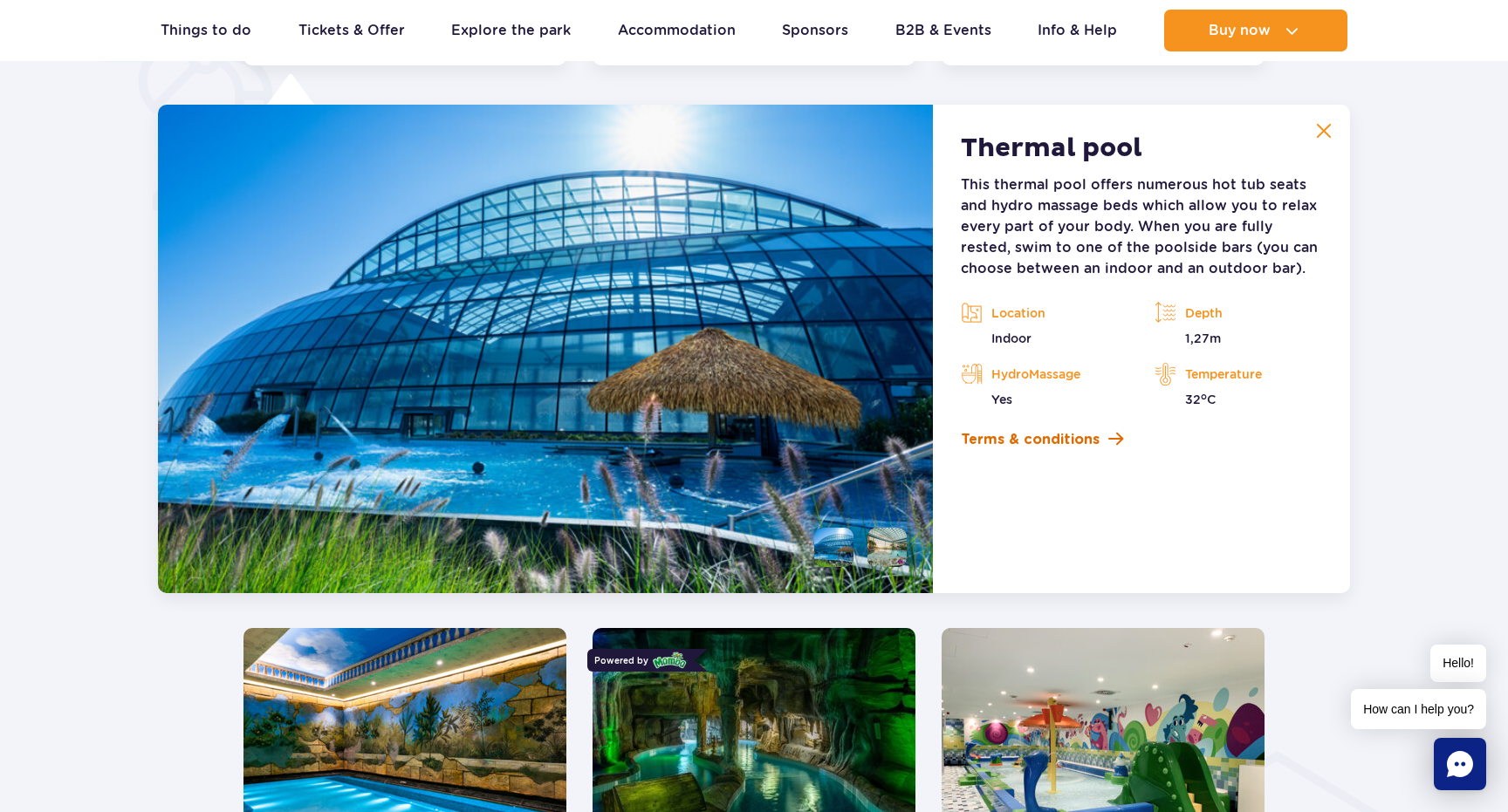
click at [1020, 433] on span "Terms & conditions" at bounding box center [1030, 439] width 139 height 21
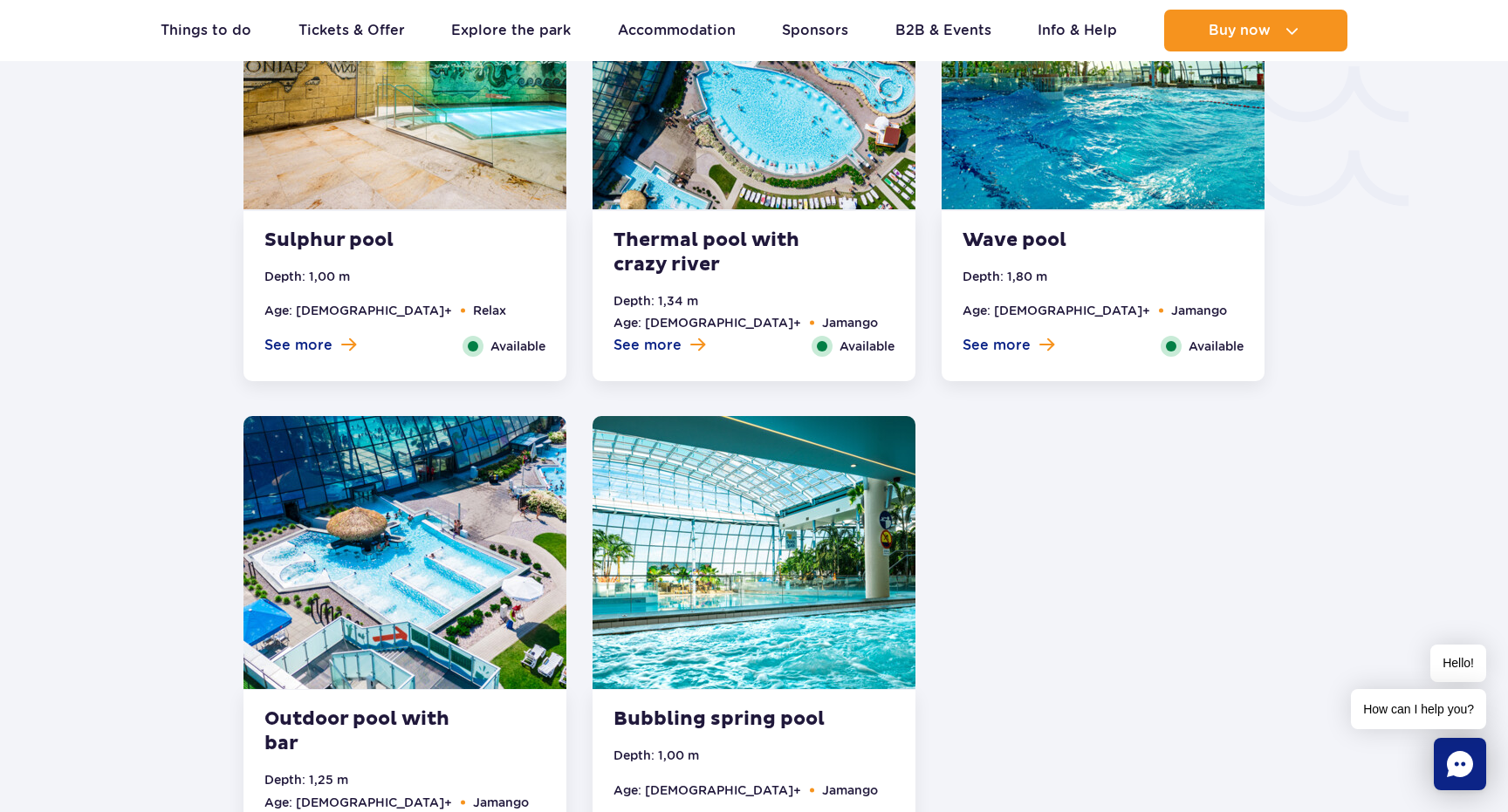
scroll to position [3113, 0]
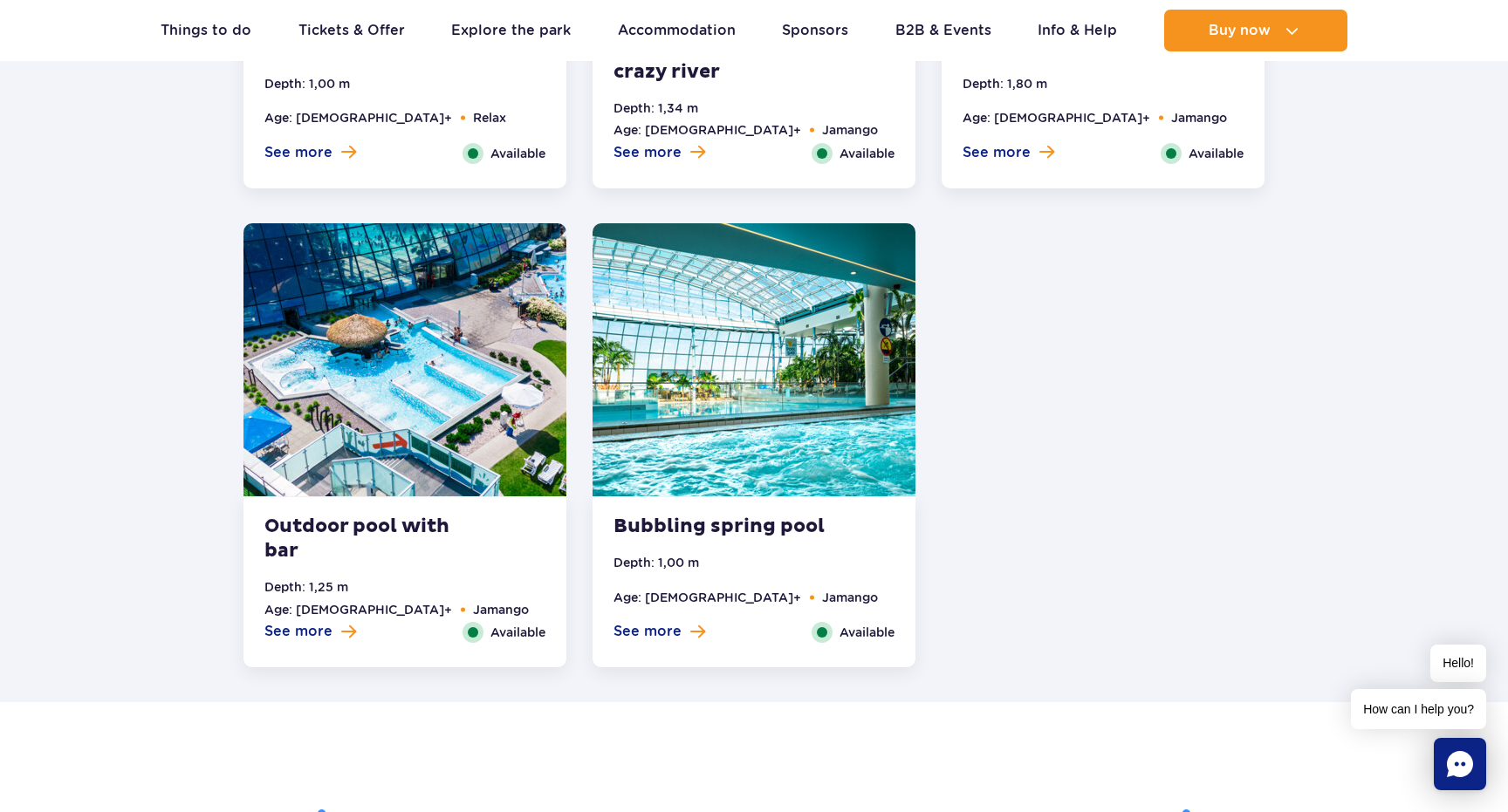
click at [317, 486] on img at bounding box center [405, 360] width 323 height 273
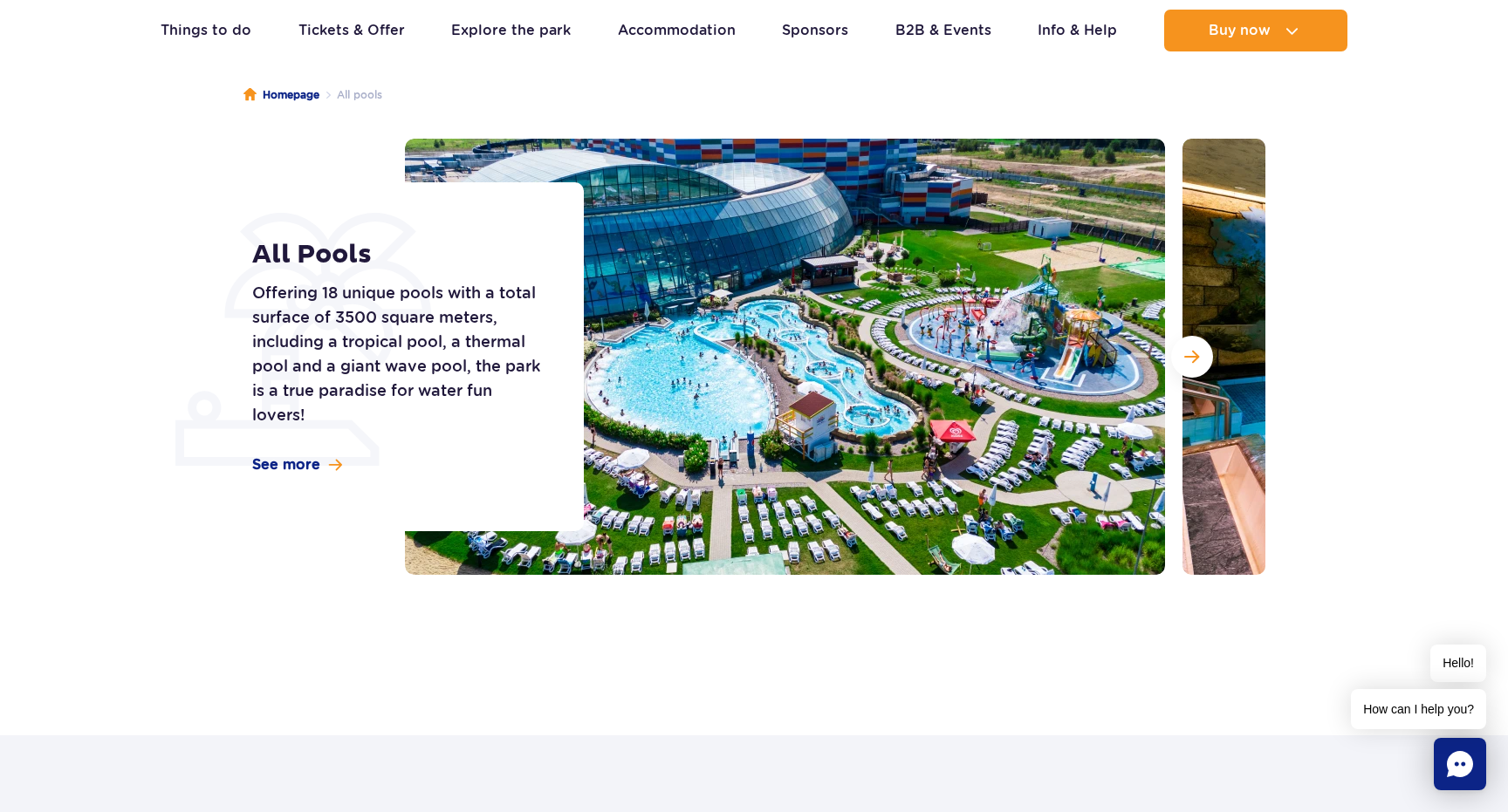
scroll to position [0, 0]
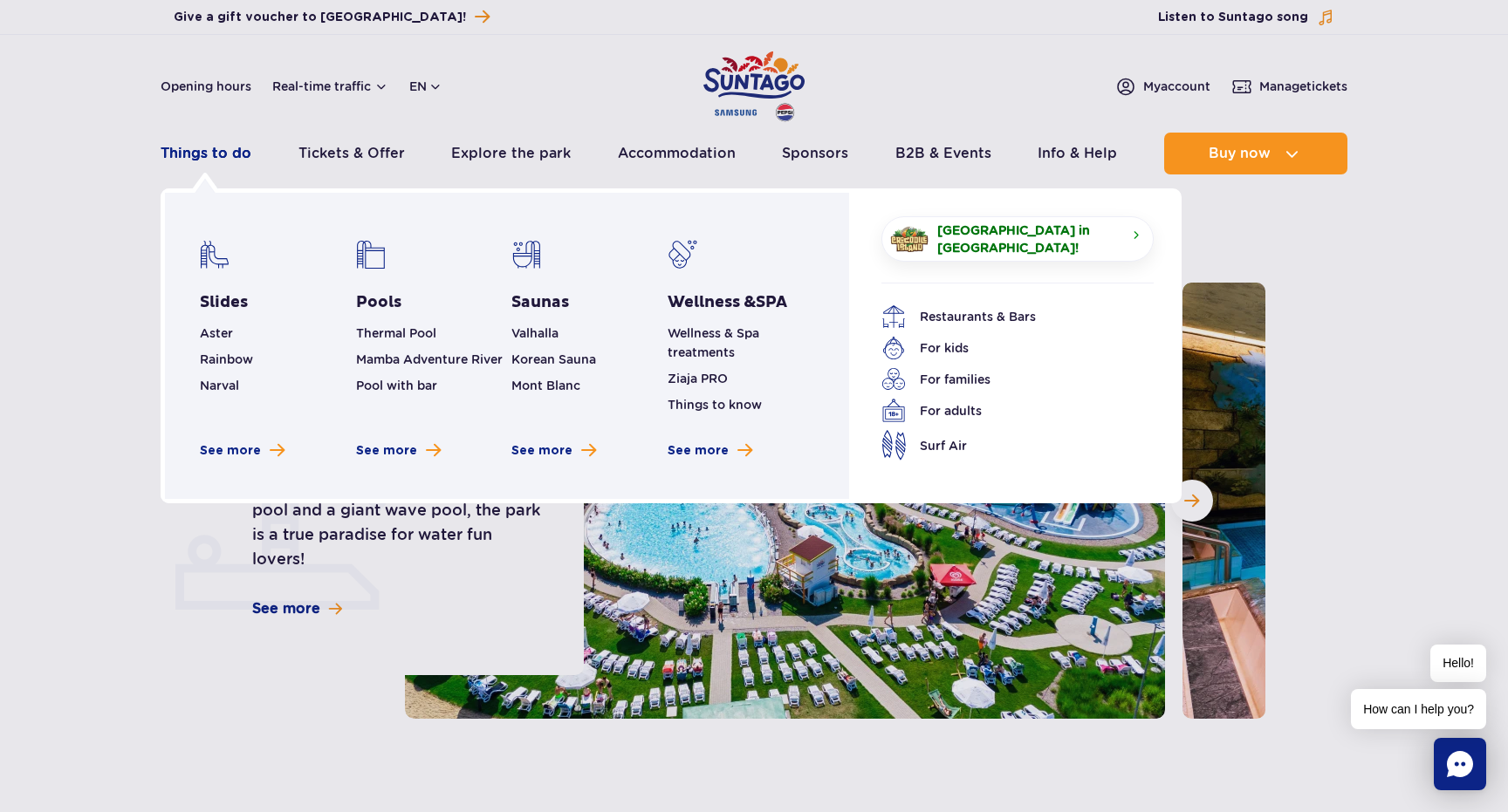
click at [219, 157] on link "Things to do" at bounding box center [206, 154] width 91 height 42
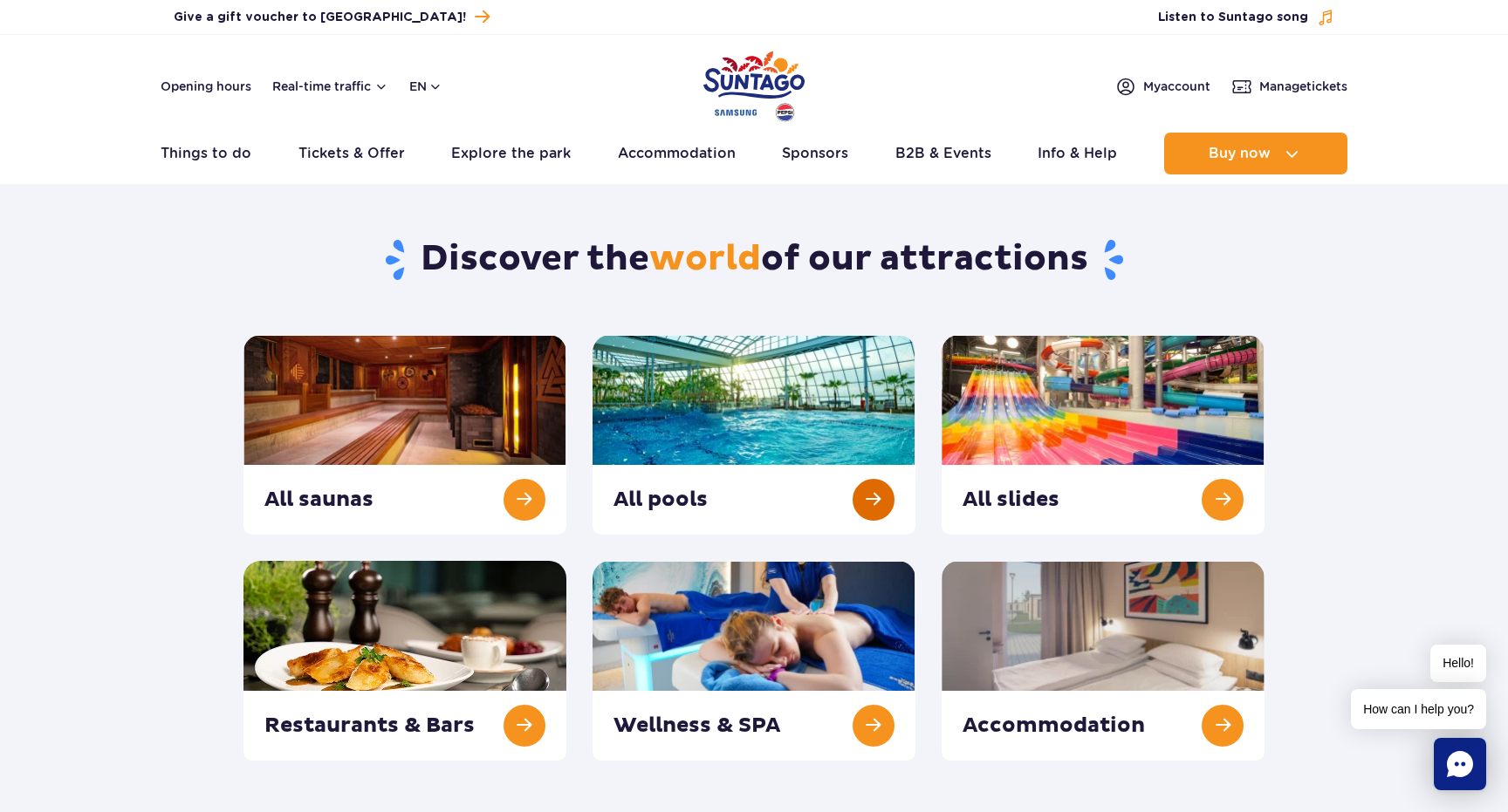
click at [671, 381] on link at bounding box center [754, 434] width 323 height 200
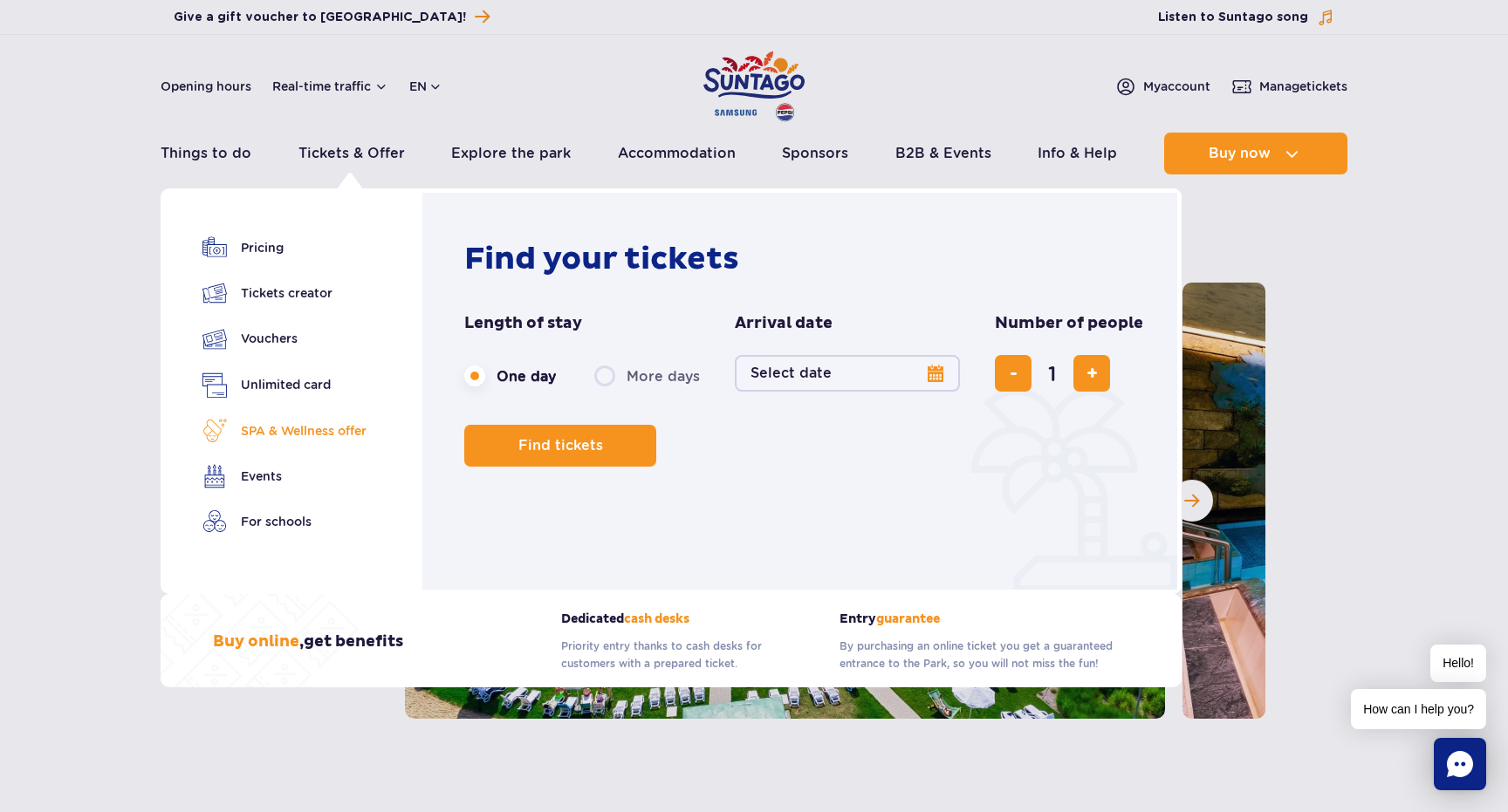
click at [295, 430] on link "SPA & Wellness offer" at bounding box center [285, 430] width 164 height 24
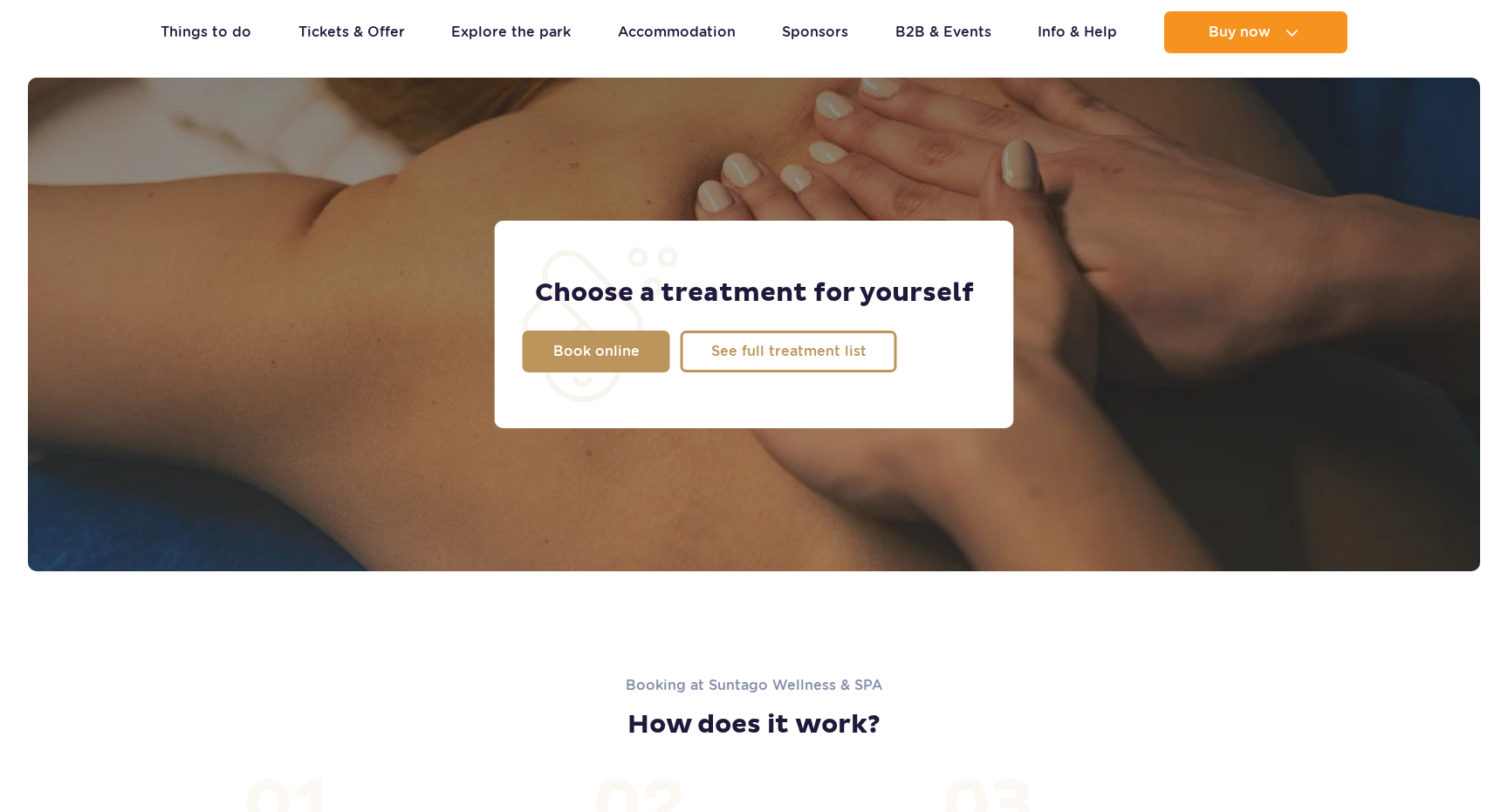
scroll to position [1376, 0]
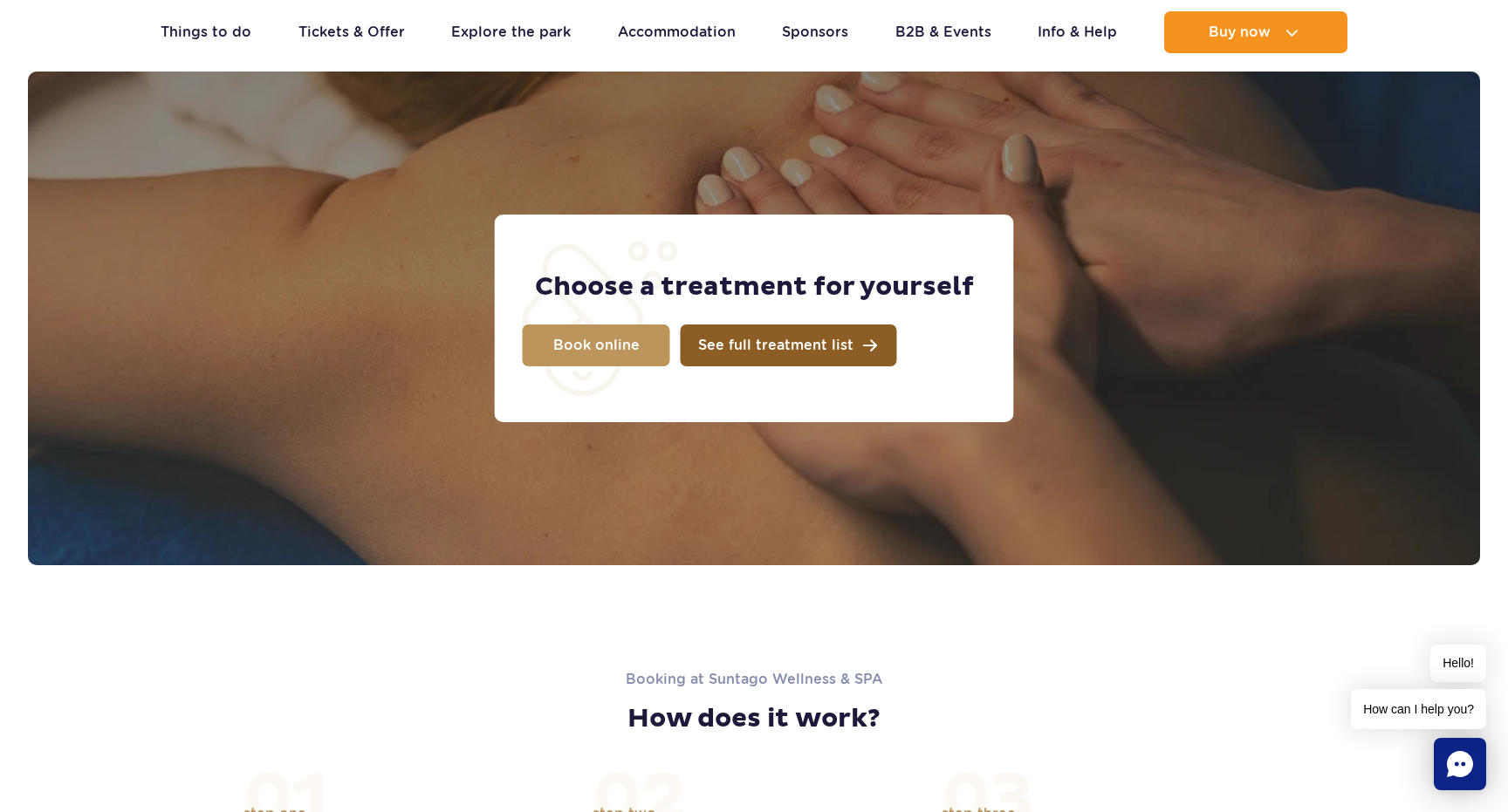
click at [708, 347] on span "See full treatment list" at bounding box center [775, 346] width 155 height 14
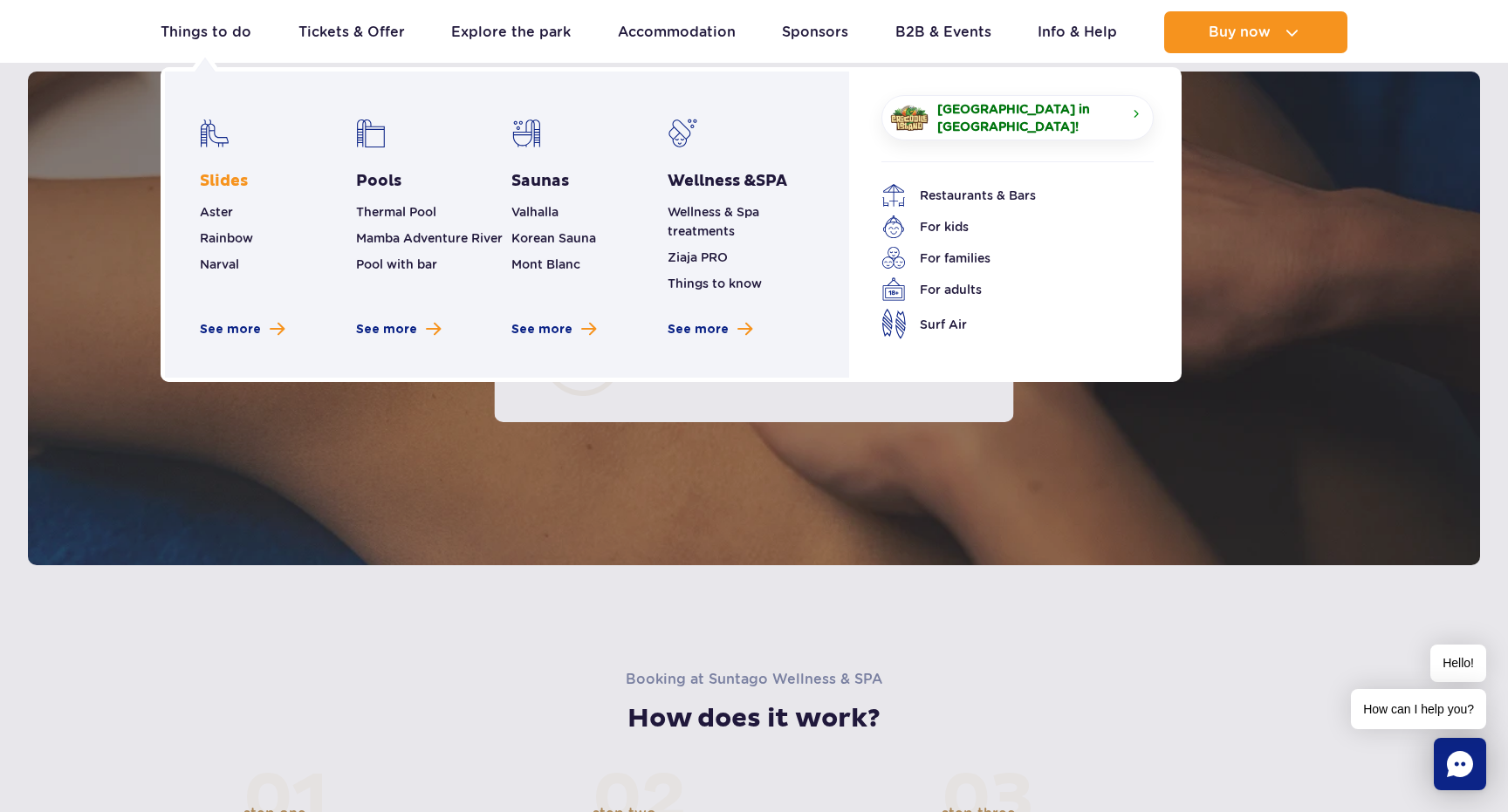
click at [220, 183] on link "Slides" at bounding box center [224, 181] width 48 height 21
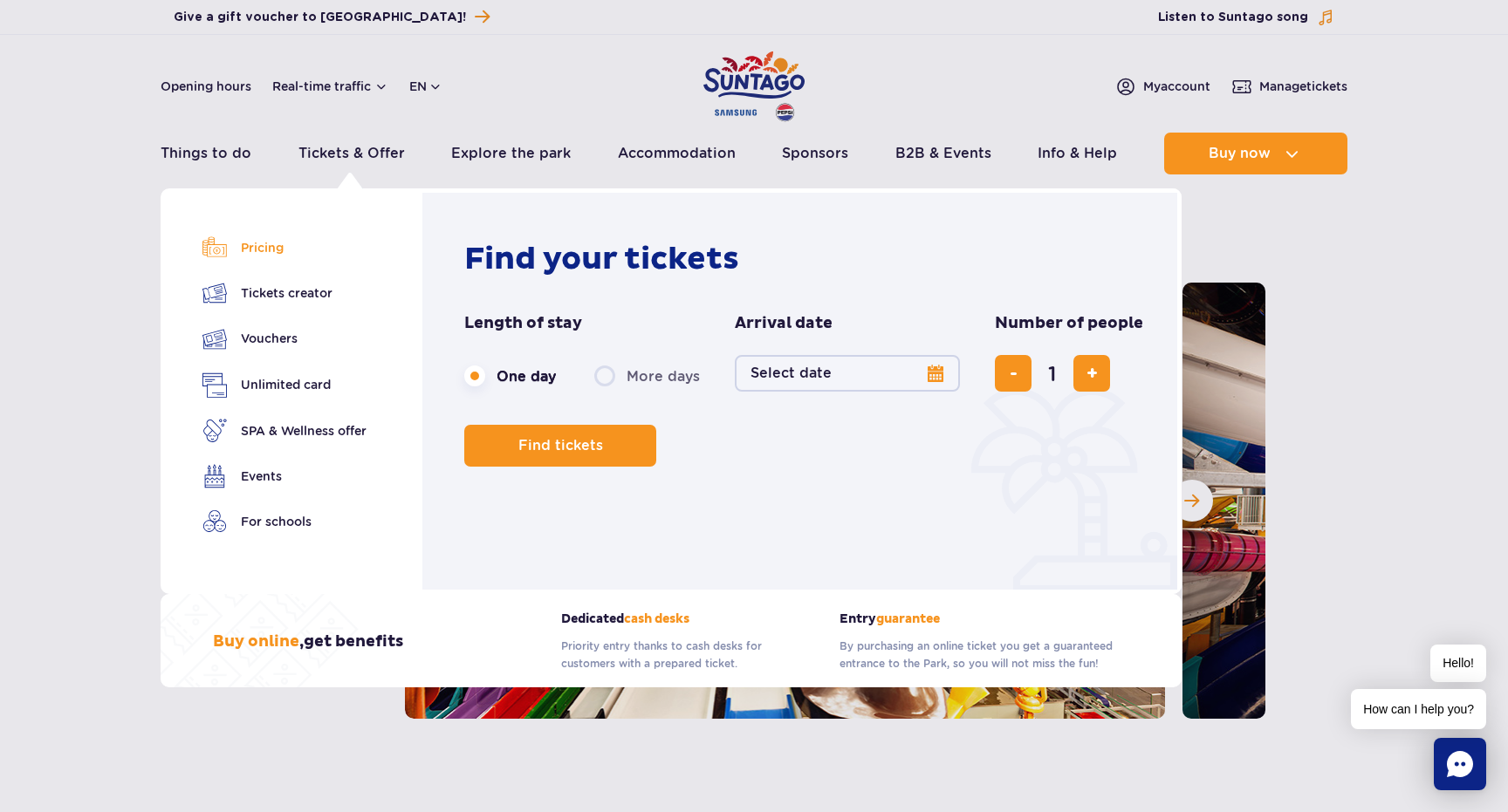
click at [271, 244] on link "Pricing" at bounding box center [285, 248] width 164 height 24
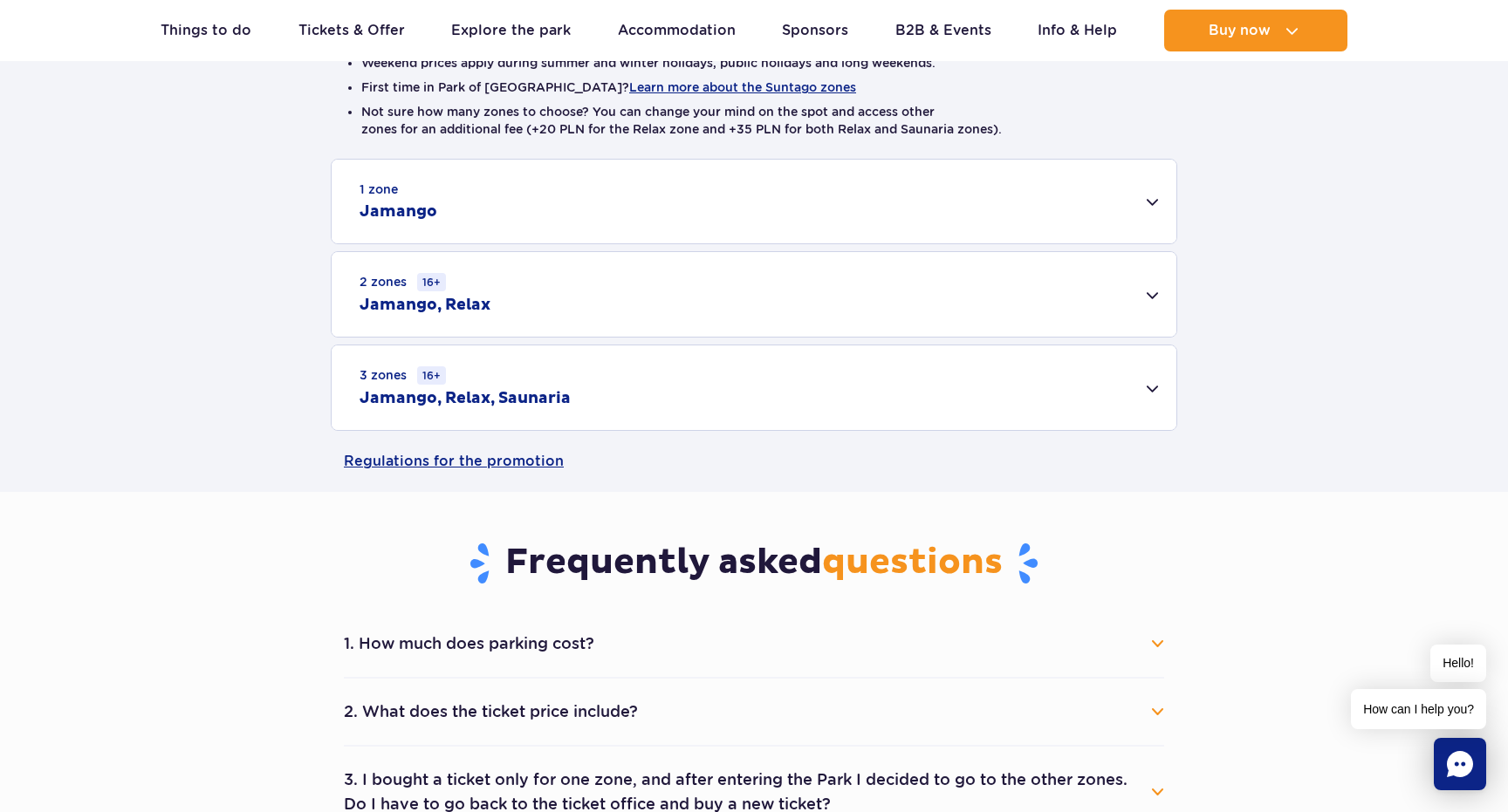
click at [551, 400] on h2 "Jamango, Relax, Saunaria" at bounding box center [465, 399] width 211 height 21
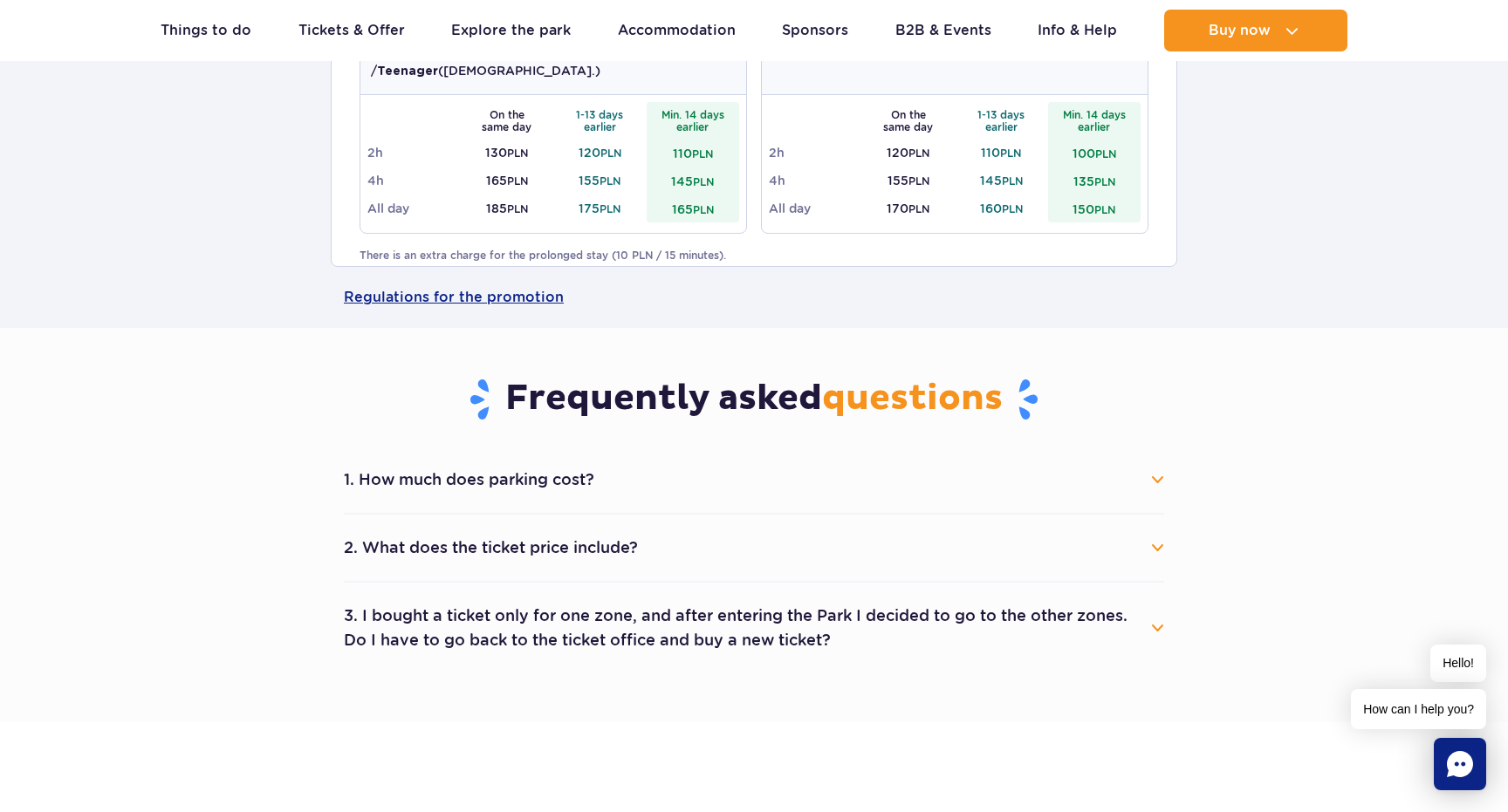
scroll to position [889, 0]
